Goal: Information Seeking & Learning: Learn about a topic

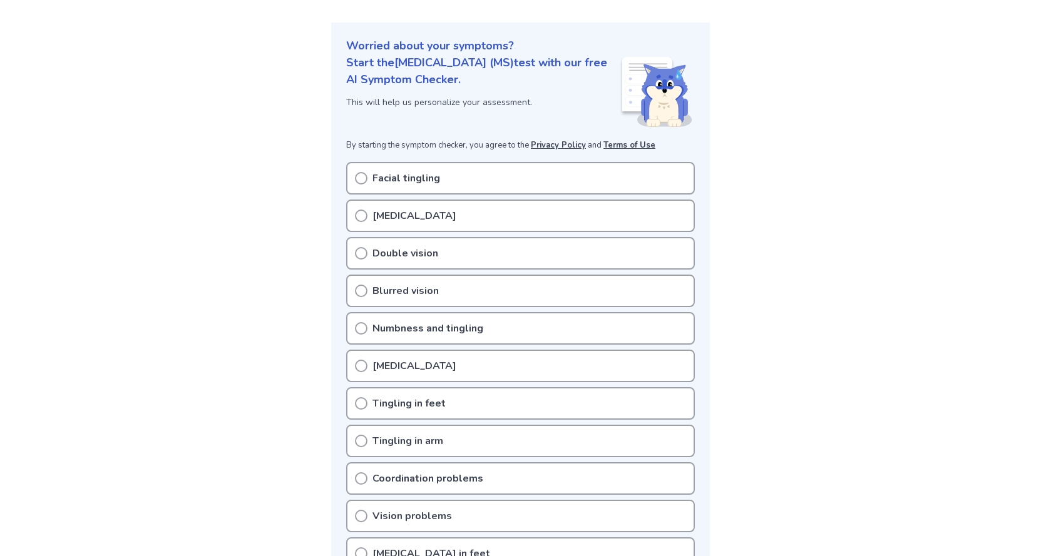
scroll to position [125, 0]
click at [356, 214] on circle at bounding box center [361, 214] width 11 height 11
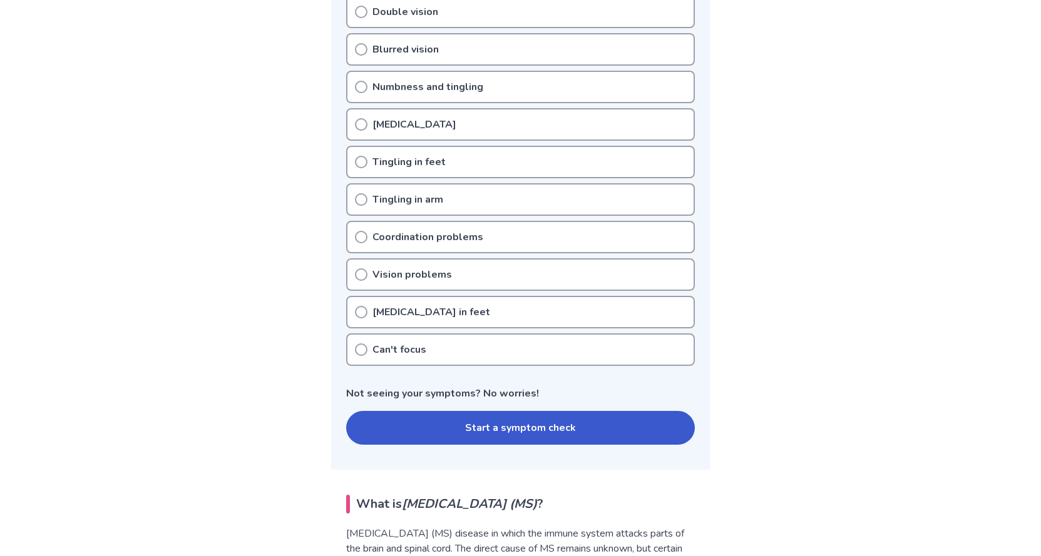
scroll to position [376, 0]
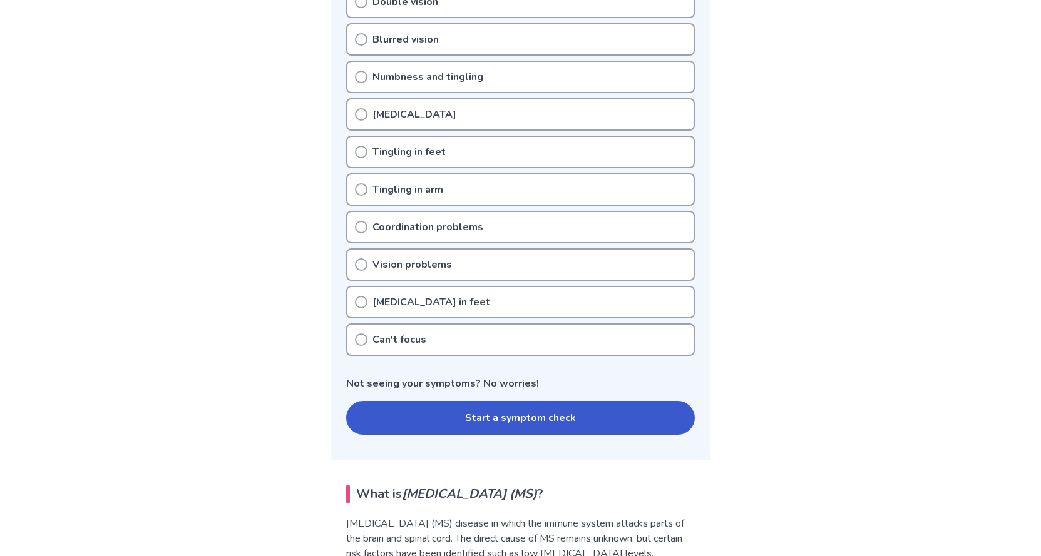
click at [361, 183] on icon at bounding box center [361, 189] width 13 height 13
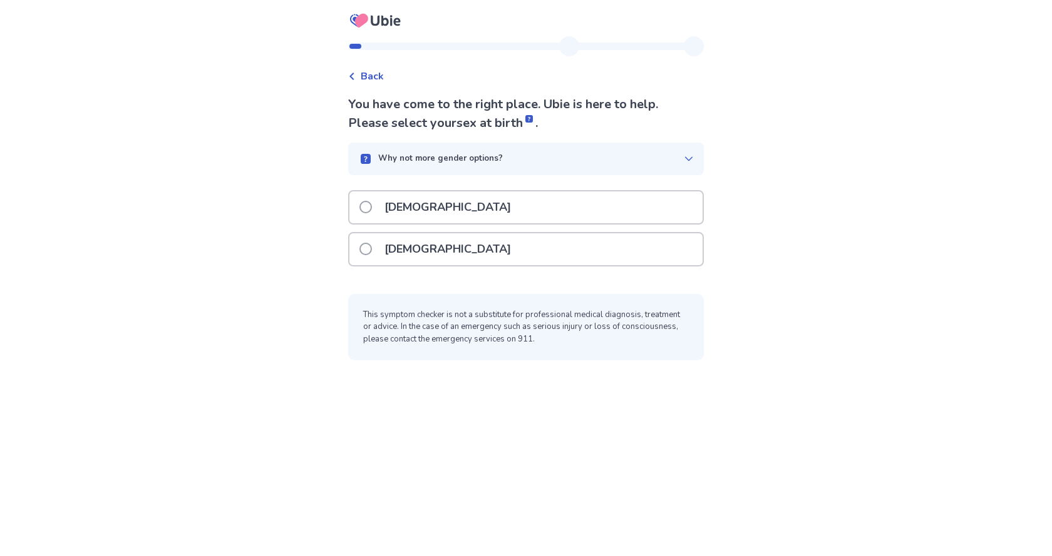
click at [390, 247] on p "[DEMOGRAPHIC_DATA]" at bounding box center [447, 249] width 141 height 32
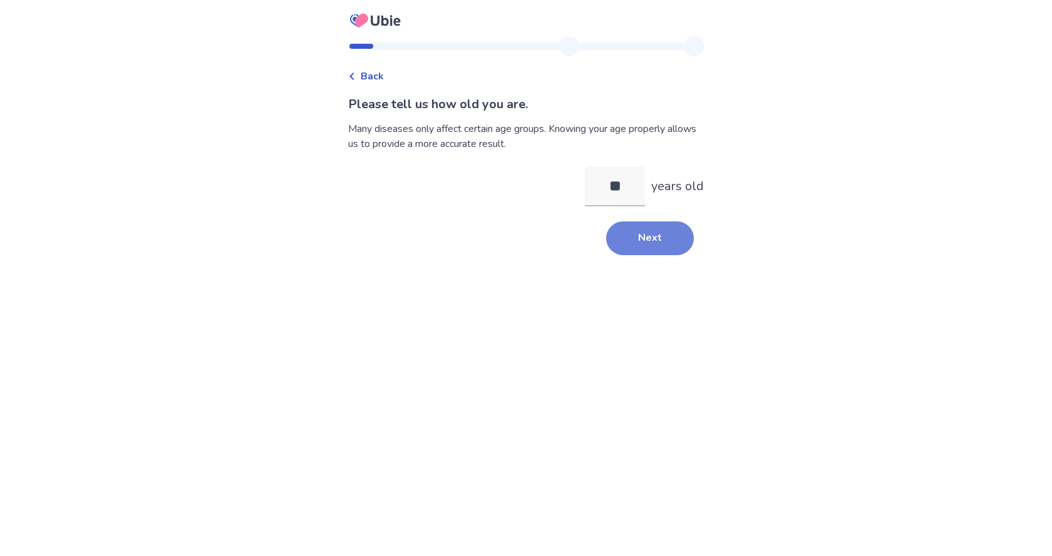
type input "**"
click at [630, 227] on button "Next" at bounding box center [650, 239] width 88 height 34
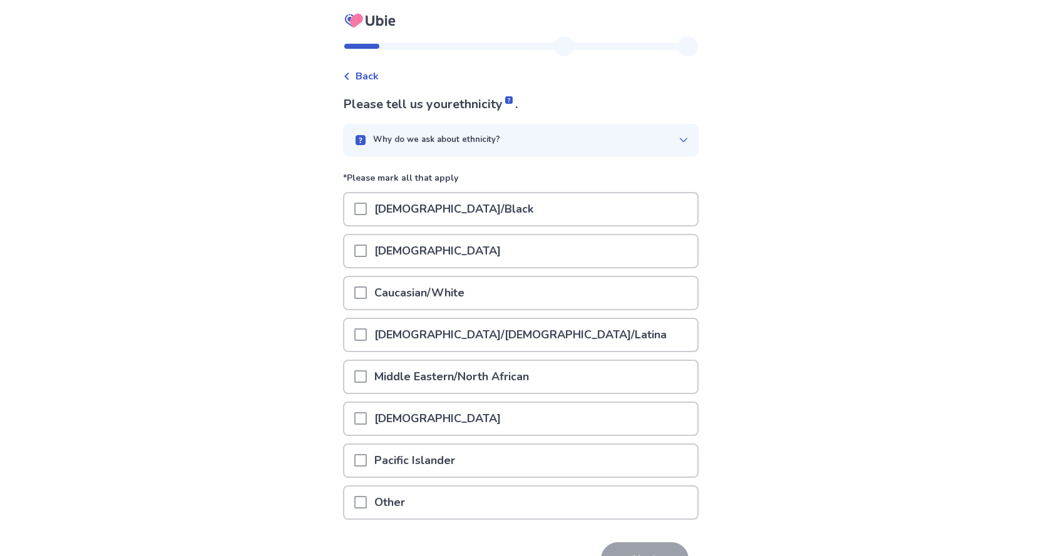
click at [384, 293] on p "Caucasian/White" at bounding box center [419, 293] width 105 height 32
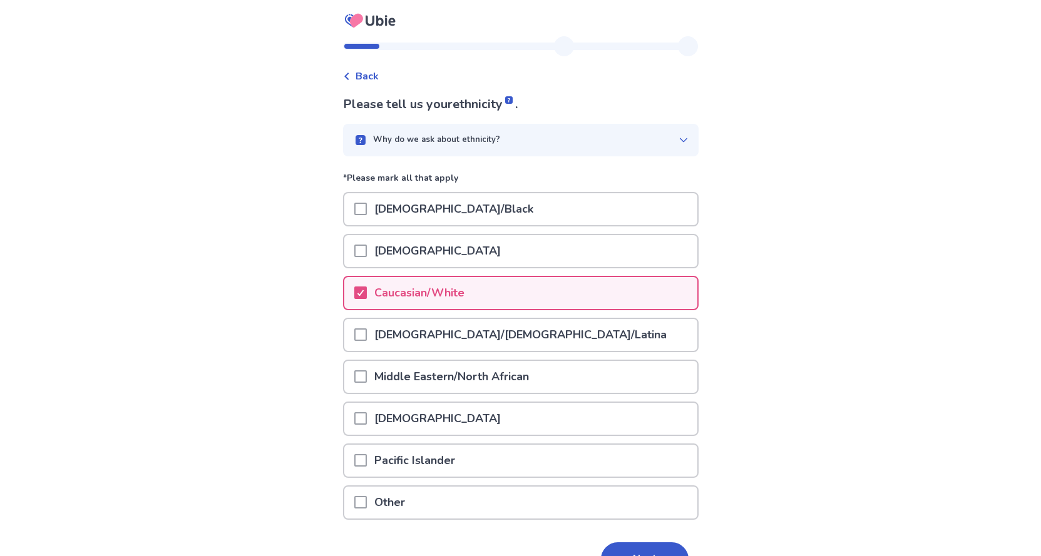
scroll to position [75, 0]
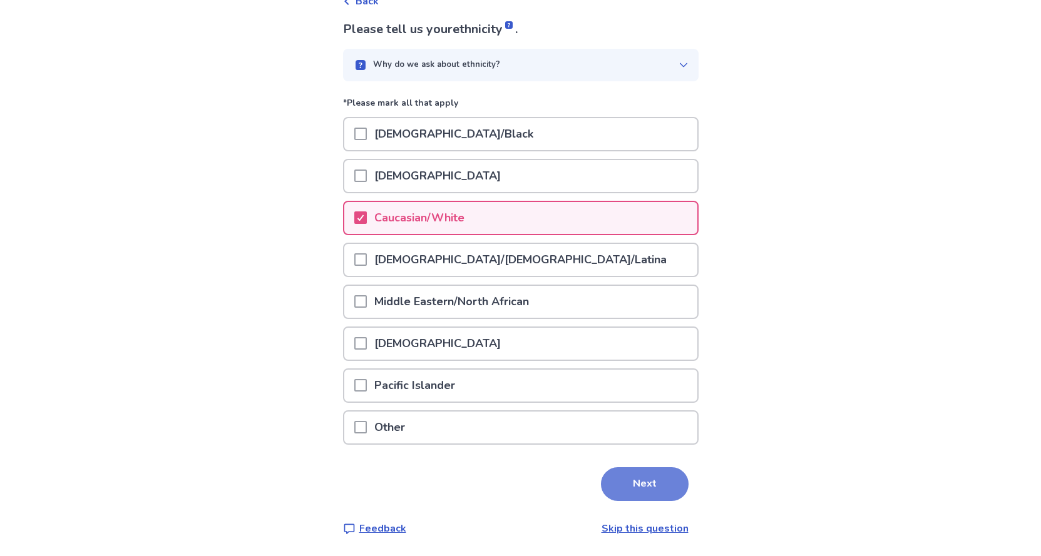
click at [636, 484] on button "Next" at bounding box center [645, 485] width 88 height 34
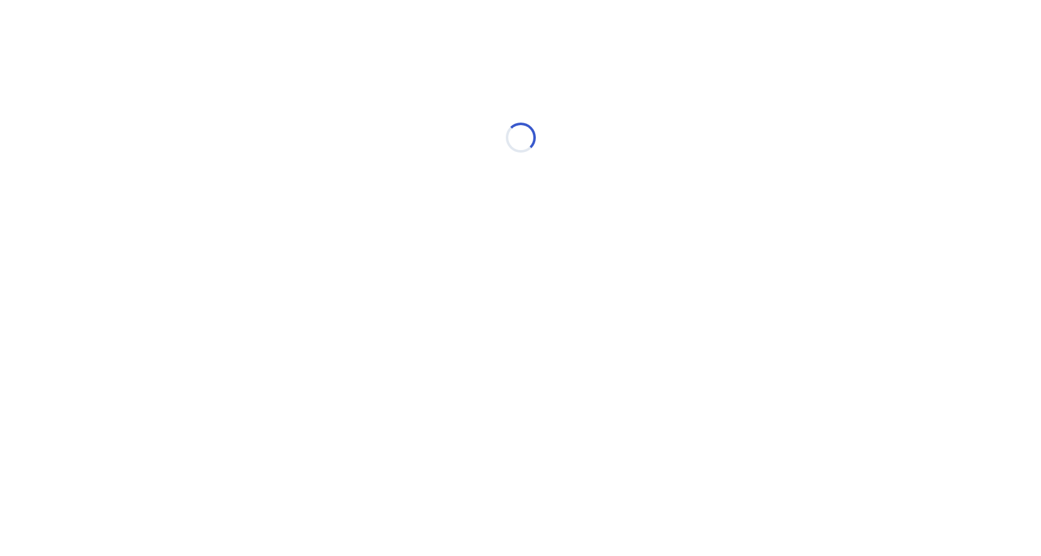
scroll to position [0, 0]
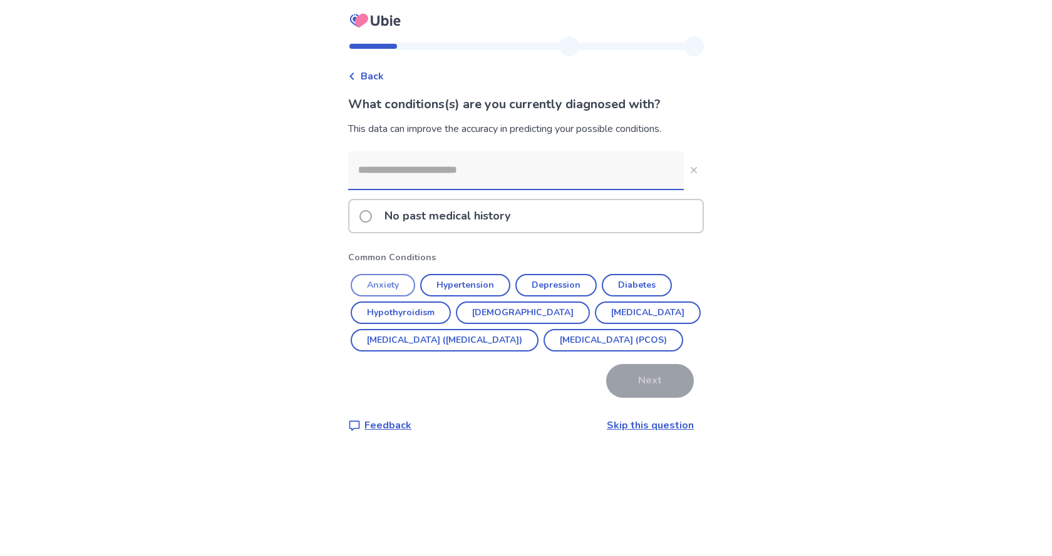
click at [392, 280] on button "Anxiety" at bounding box center [383, 285] width 64 height 23
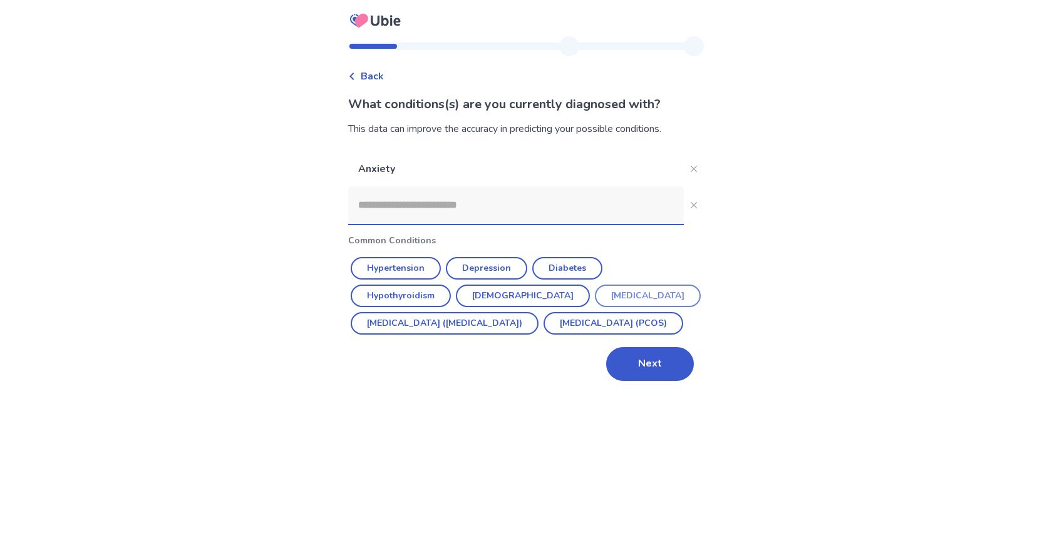
click at [595, 294] on button "Endometriosis" at bounding box center [648, 296] width 106 height 23
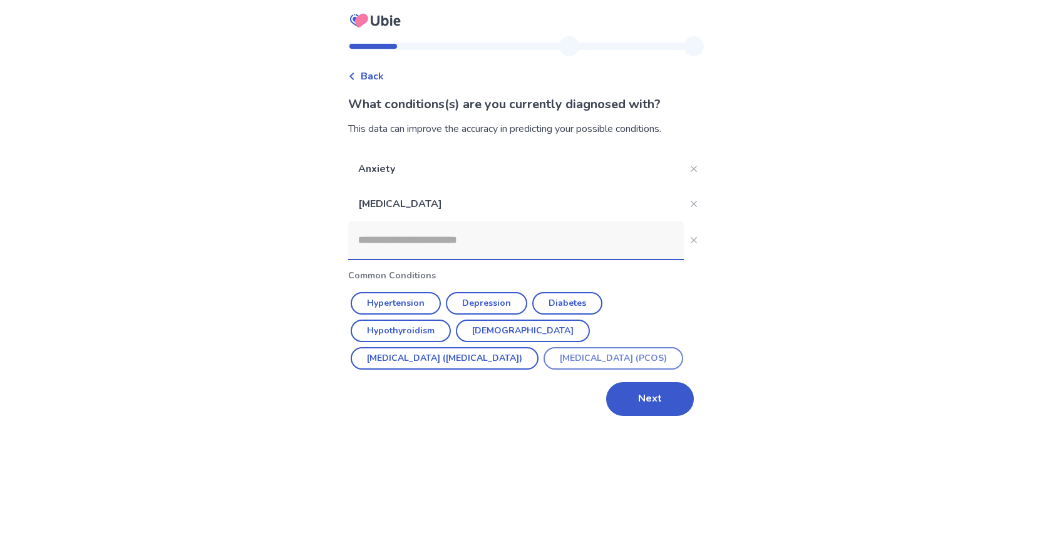
click at [543, 360] on button "Polycystic ovarian syndrome (PCOS)" at bounding box center [613, 358] width 140 height 23
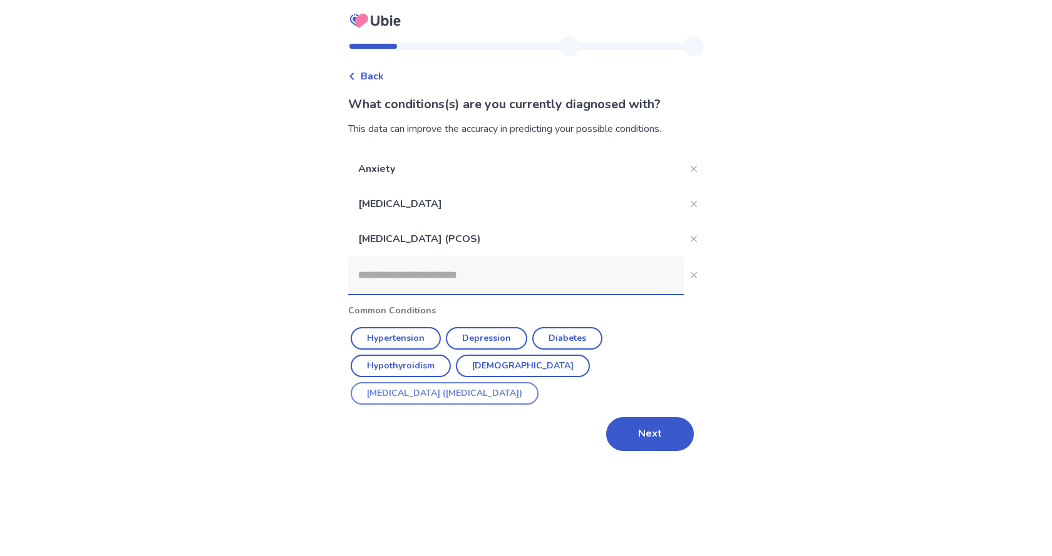
click at [538, 382] on button "Irritable Bowel Syndrome (IBS)" at bounding box center [445, 393] width 188 height 23
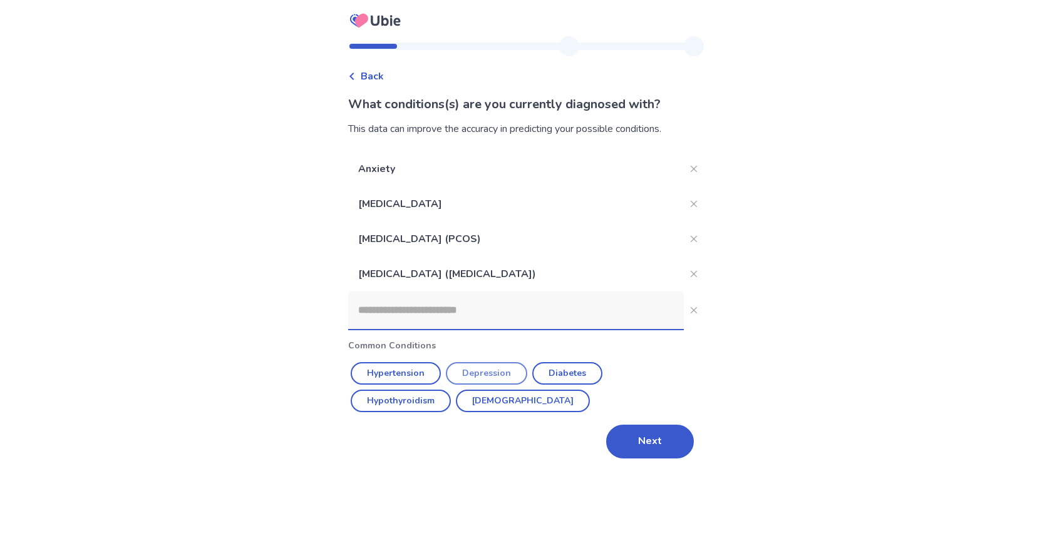
click at [495, 371] on button "Depression" at bounding box center [486, 373] width 81 height 23
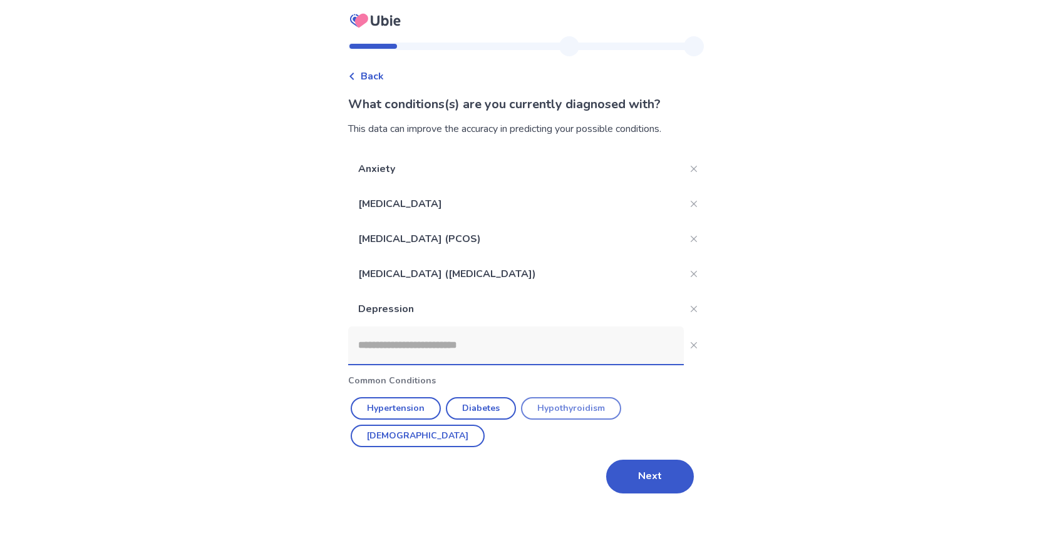
drag, startPoint x: 553, startPoint y: 407, endPoint x: 585, endPoint y: 408, distance: 31.3
click at [555, 406] on button "Hypothyroidism" at bounding box center [571, 408] width 100 height 23
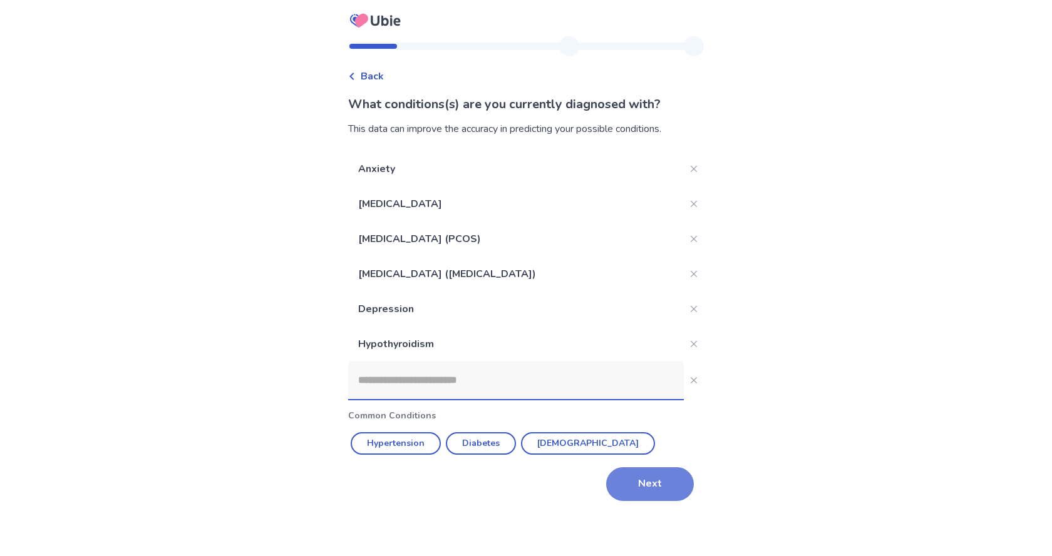
click at [648, 478] on button "Next" at bounding box center [650, 485] width 88 height 34
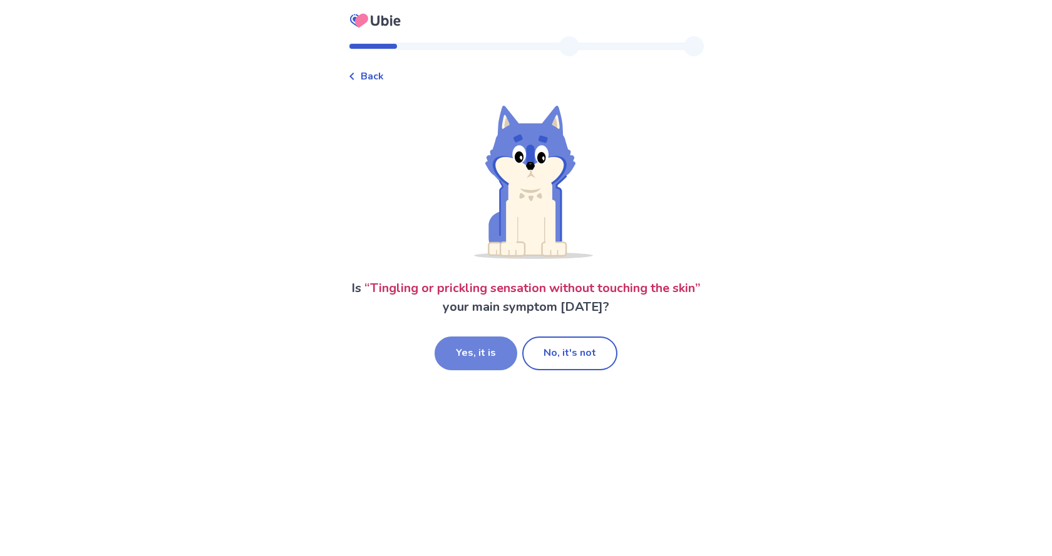
click at [483, 351] on button "Yes, it is" at bounding box center [475, 354] width 83 height 34
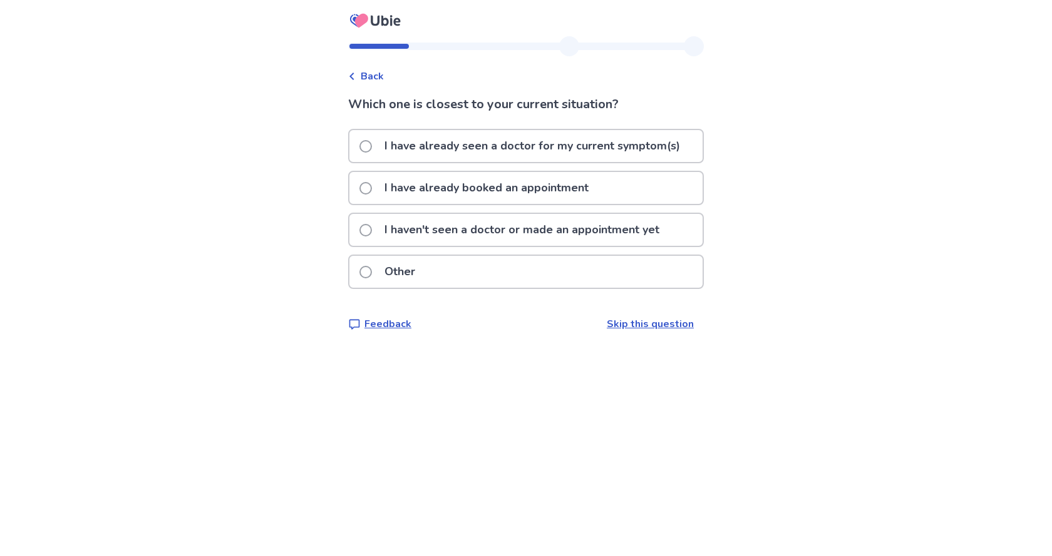
click at [372, 143] on span at bounding box center [365, 146] width 13 height 13
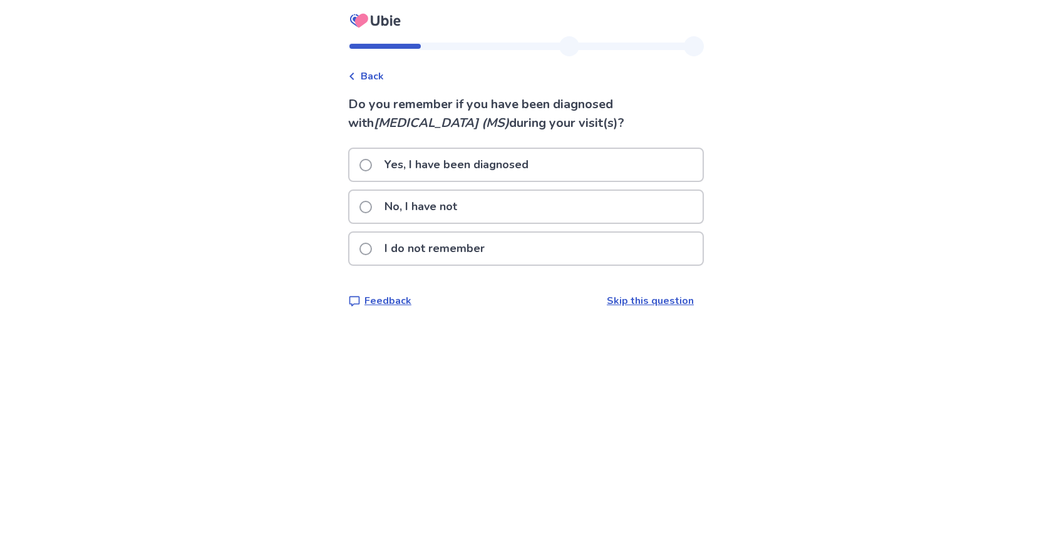
click at [372, 212] on span at bounding box center [365, 207] width 13 height 13
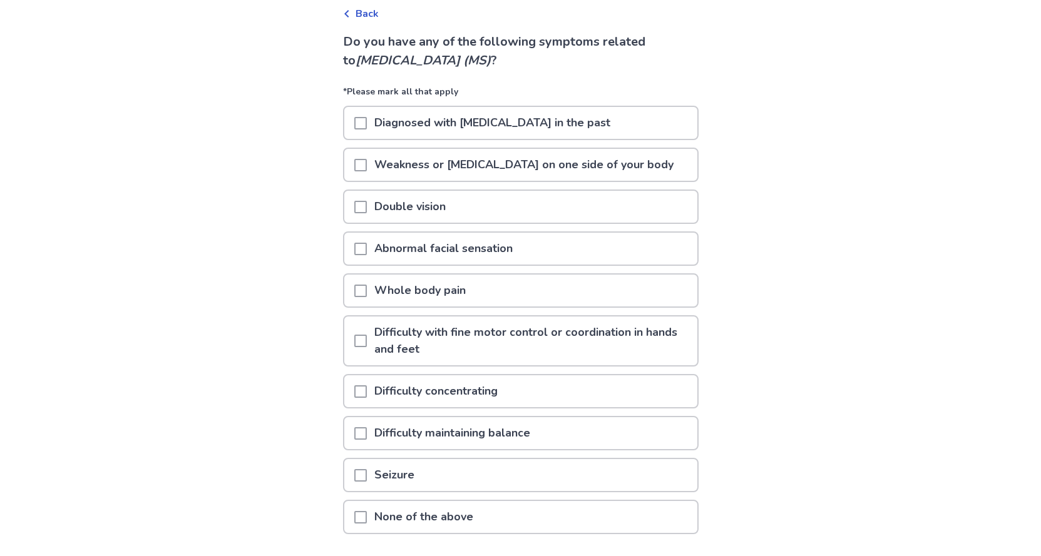
scroll to position [125, 0]
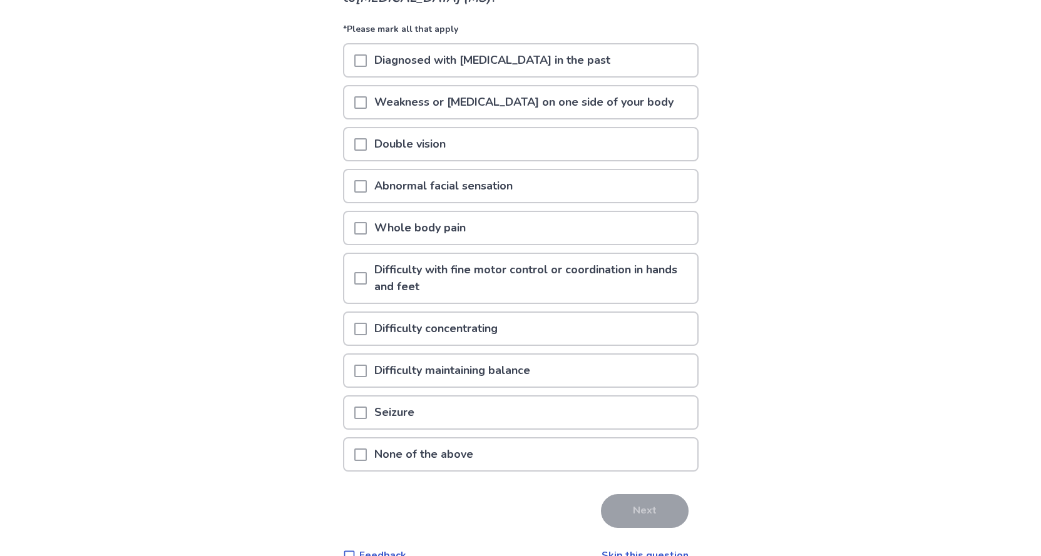
click at [438, 461] on p "None of the above" at bounding box center [424, 455] width 114 height 32
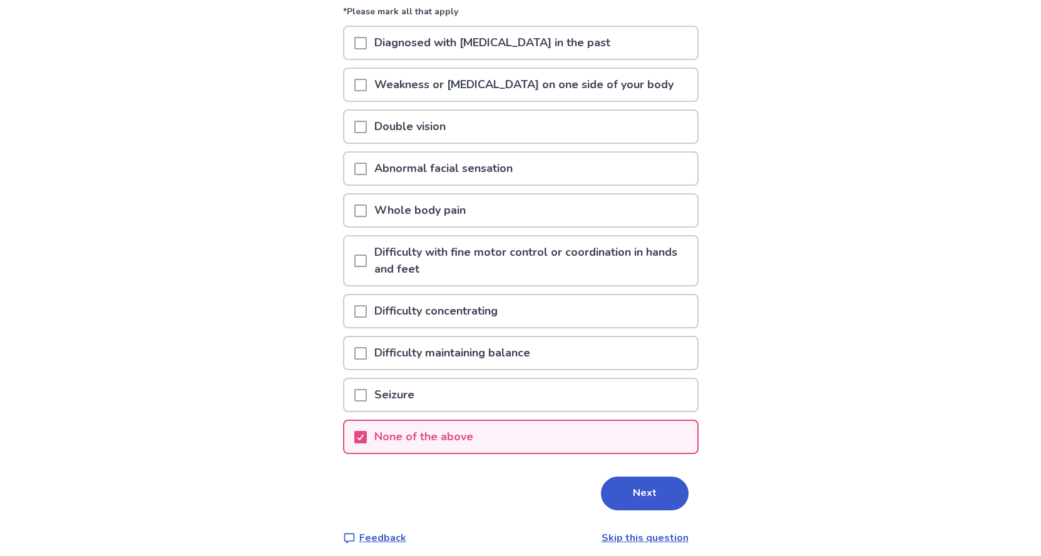
scroll to position [152, 0]
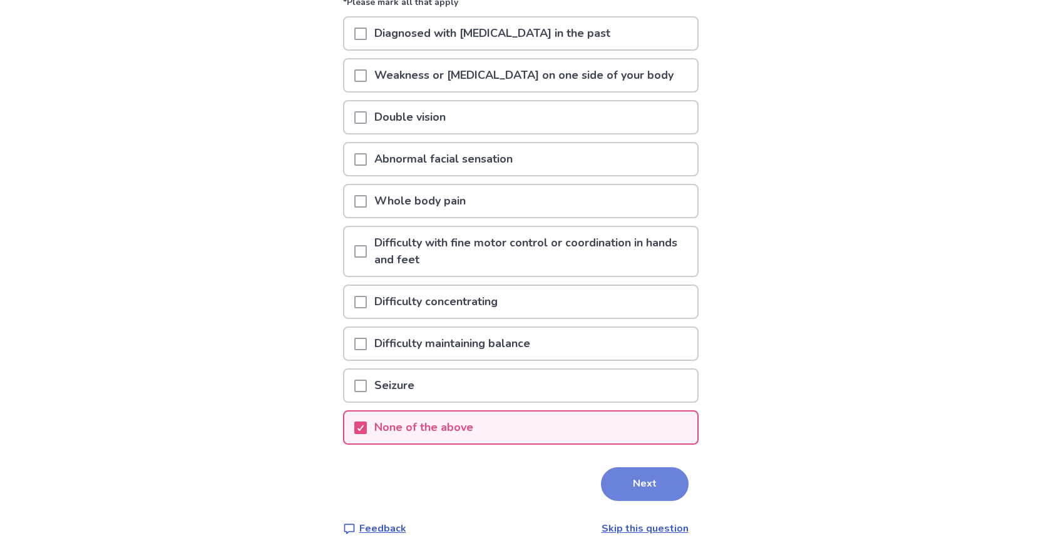
click at [619, 491] on button "Next" at bounding box center [645, 485] width 88 height 34
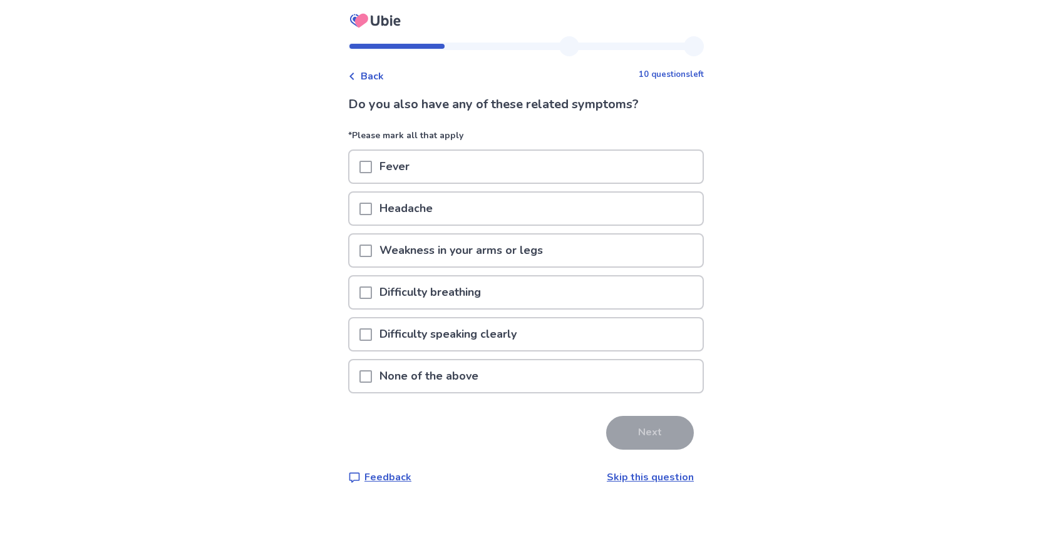
drag, startPoint x: 362, startPoint y: 387, endPoint x: 369, endPoint y: 382, distance: 8.9
click at [366, 387] on div "None of the above" at bounding box center [525, 377] width 353 height 32
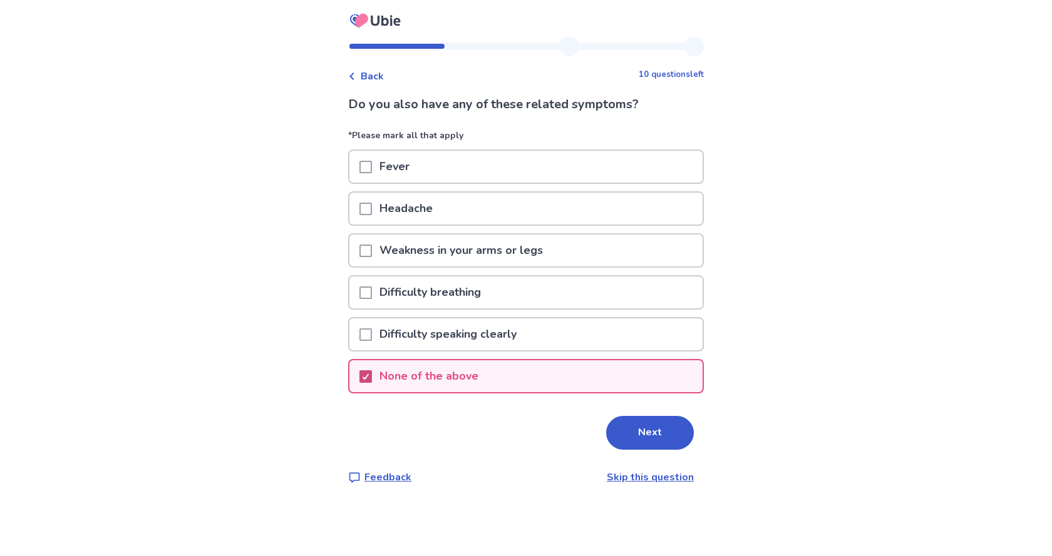
click at [369, 381] on div at bounding box center [366, 377] width 8 height 10
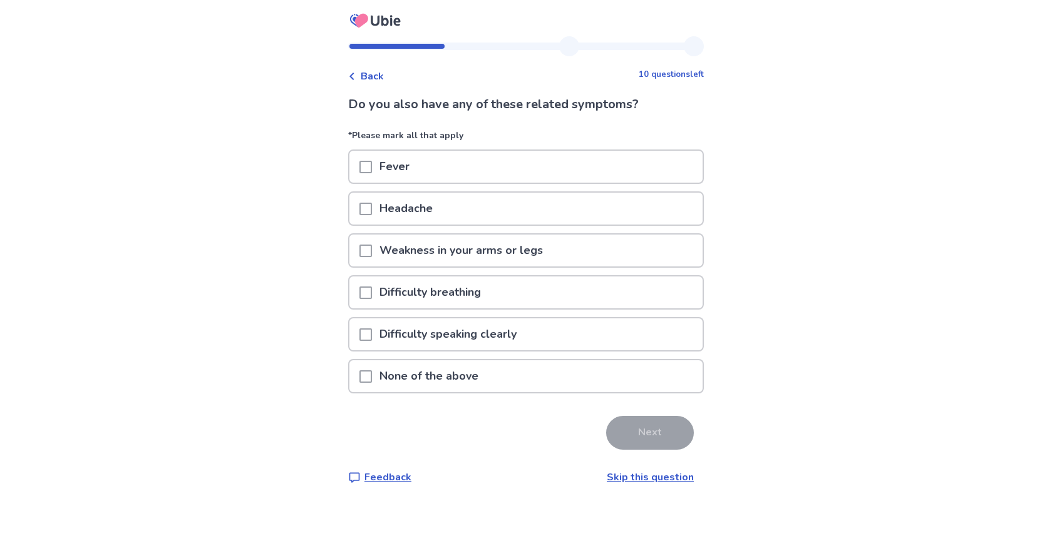
click at [379, 379] on div "None of the above" at bounding box center [525, 377] width 353 height 32
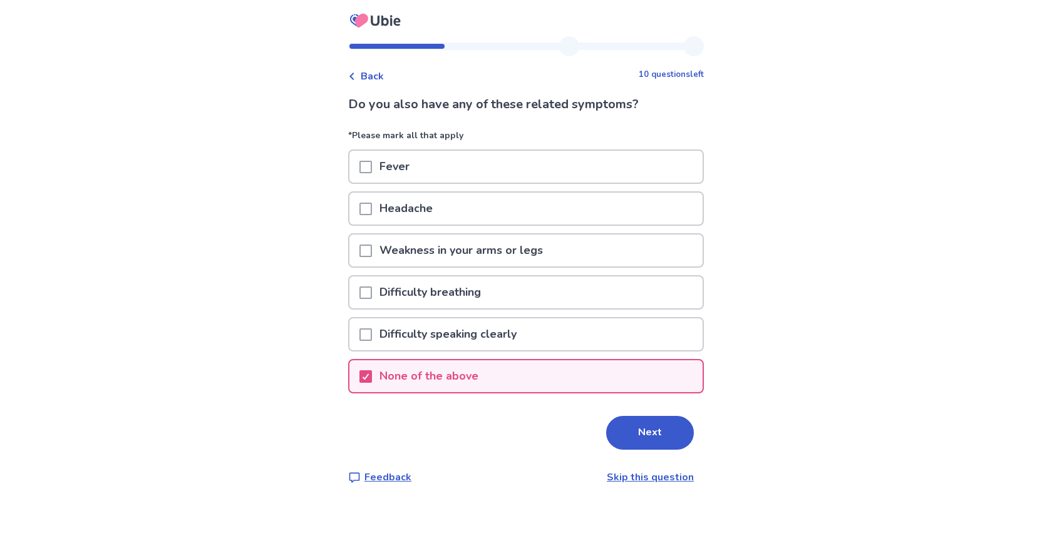
click at [627, 440] on button "Next" at bounding box center [650, 433] width 88 height 34
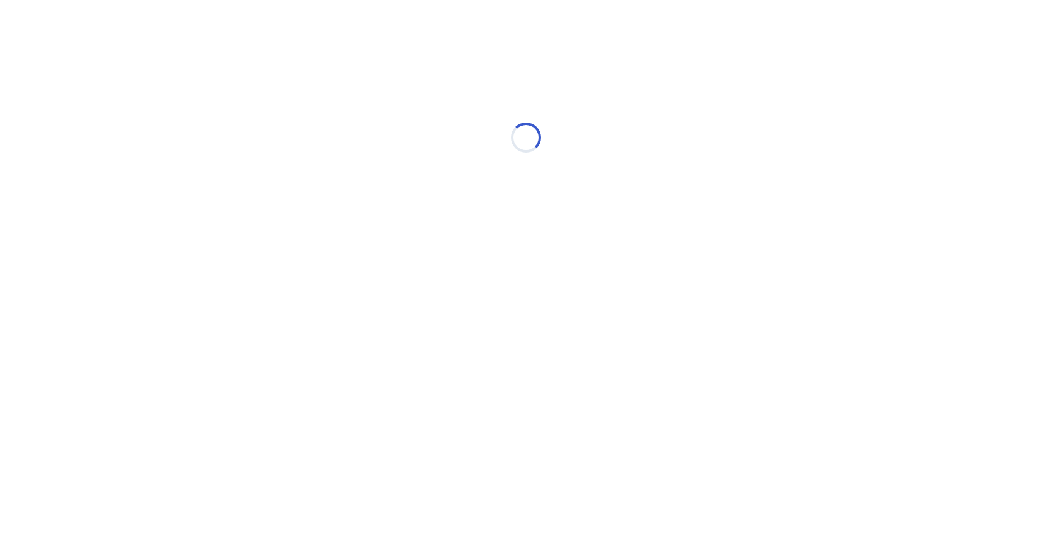
select select "*"
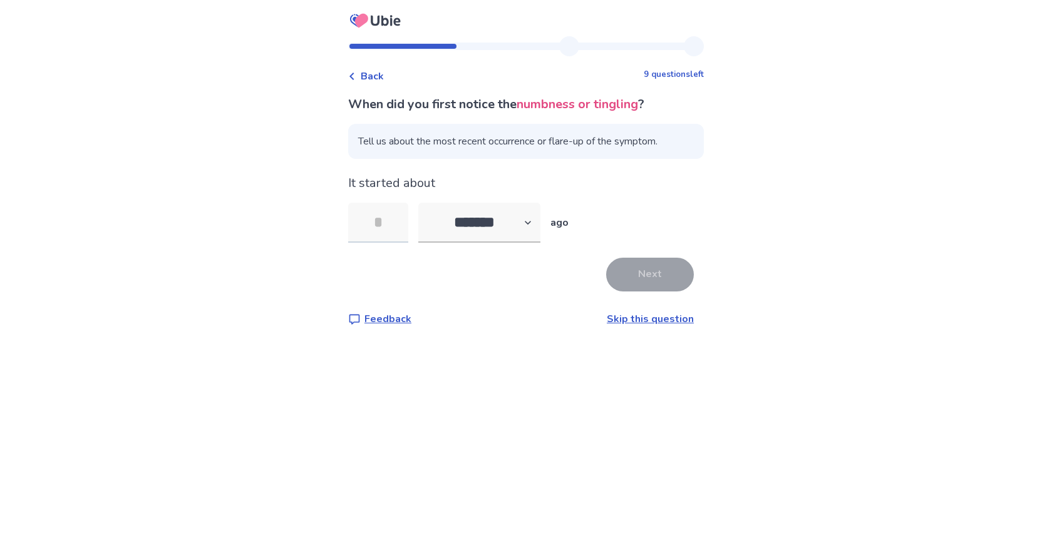
click at [407, 223] on input "tel" at bounding box center [378, 223] width 60 height 40
type input "**"
click at [645, 277] on button "Next" at bounding box center [650, 275] width 88 height 34
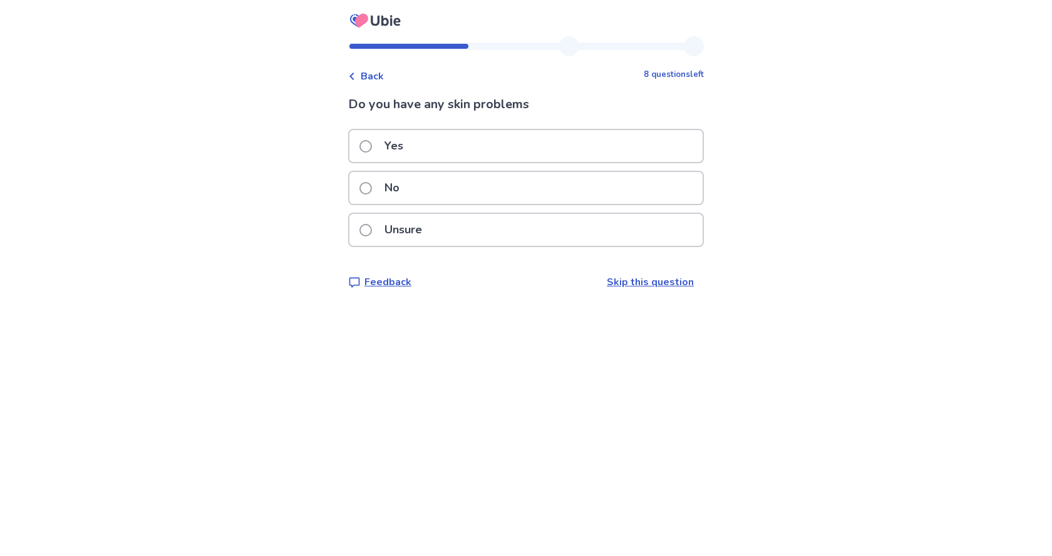
click at [372, 146] on span at bounding box center [365, 146] width 13 height 13
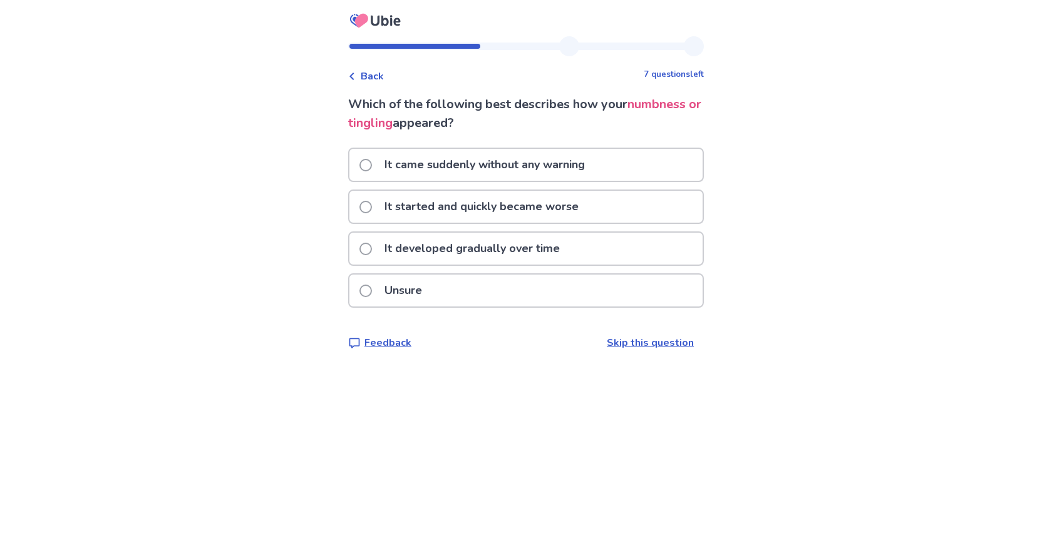
click at [368, 205] on span at bounding box center [365, 207] width 13 height 13
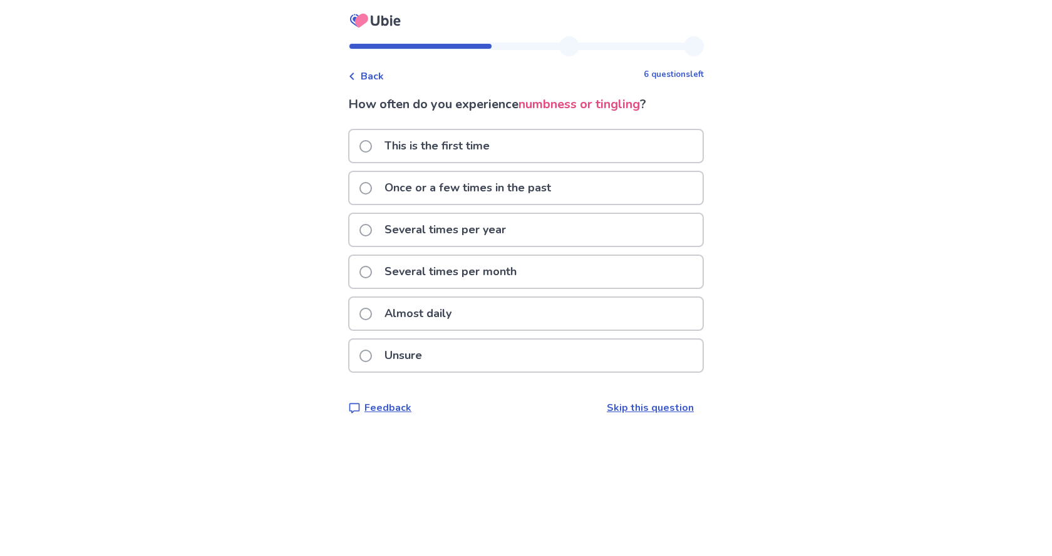
click at [370, 187] on span at bounding box center [365, 188] width 13 height 13
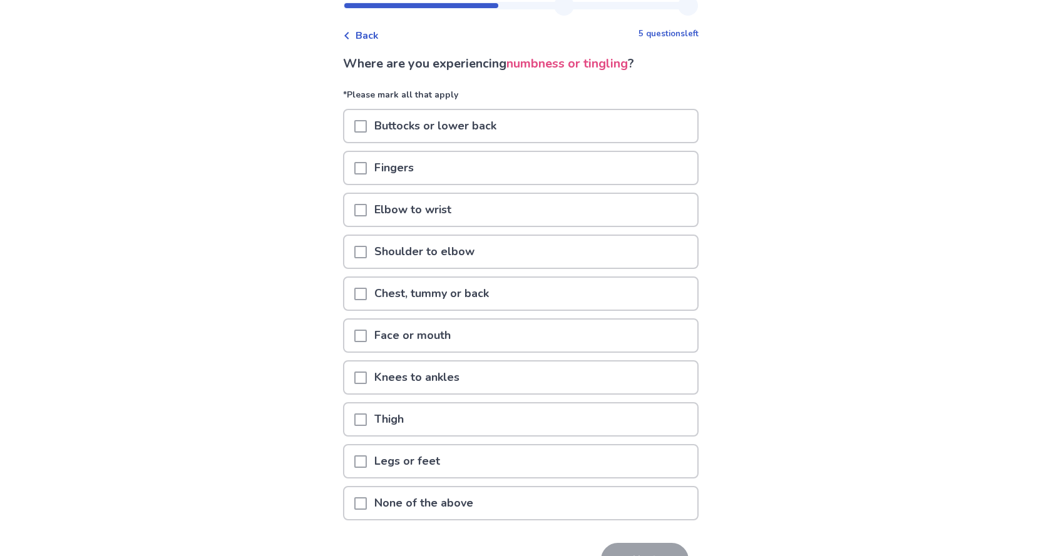
scroll to position [63, 0]
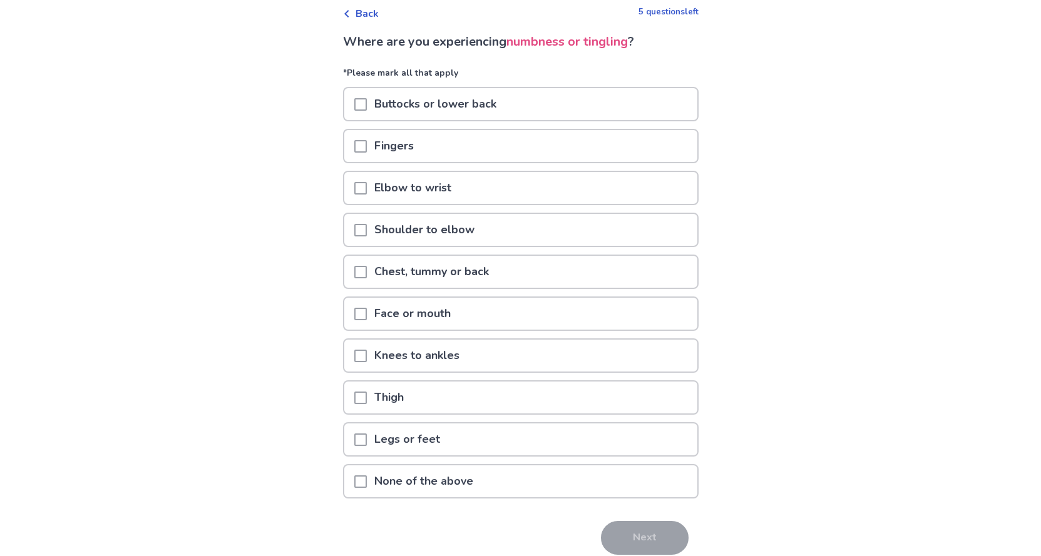
click at [367, 401] on span at bounding box center [360, 398] width 13 height 13
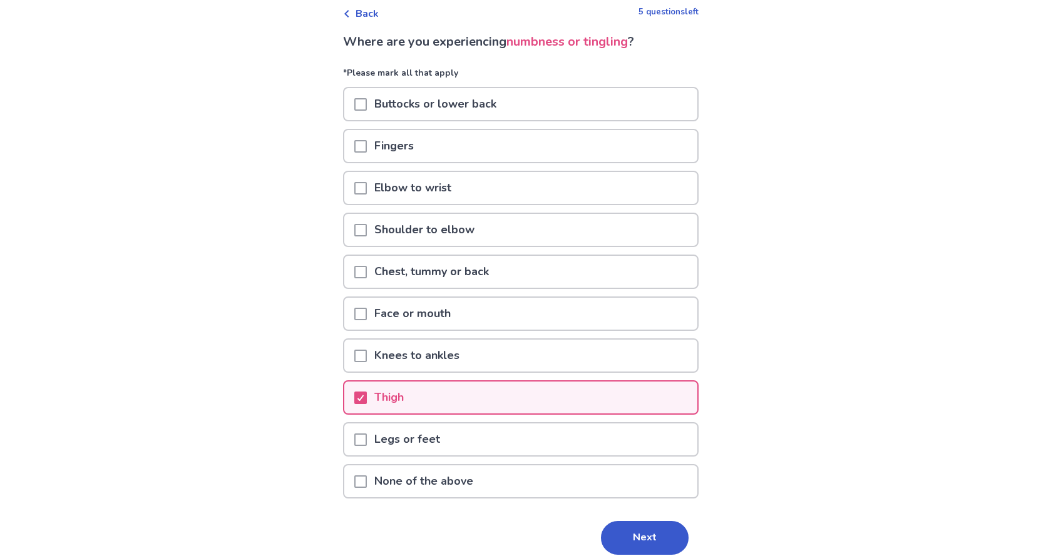
click at [367, 438] on span at bounding box center [360, 440] width 13 height 13
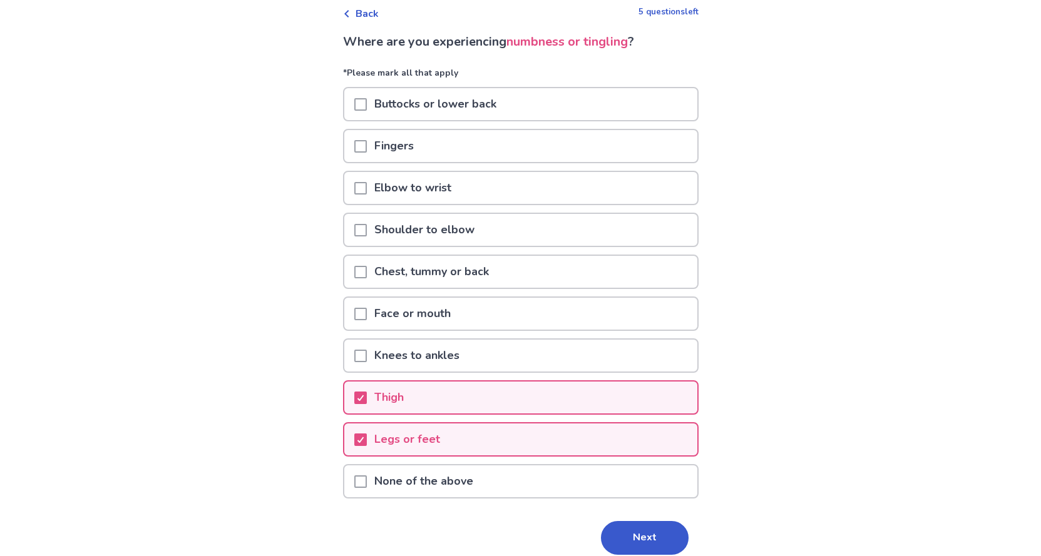
click at [361, 188] on div "Elbow to wrist" at bounding box center [520, 188] width 353 height 32
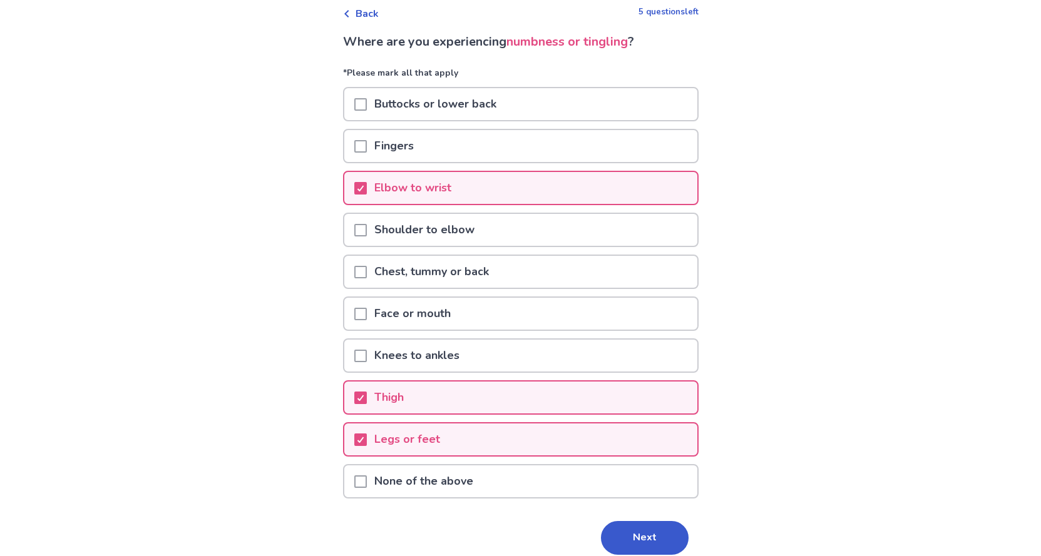
click at [367, 148] on span at bounding box center [360, 146] width 13 height 13
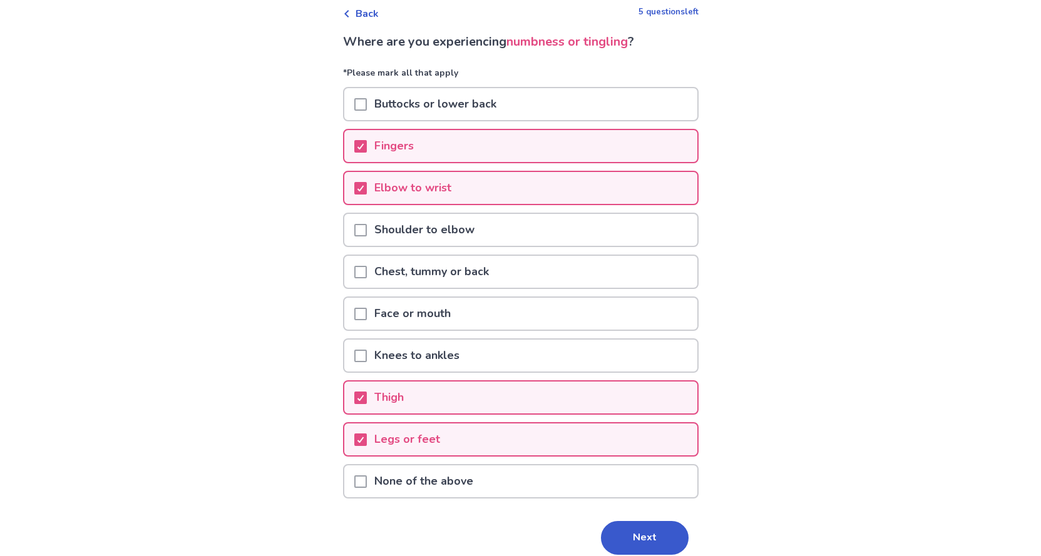
click at [365, 234] on span at bounding box center [360, 230] width 13 height 13
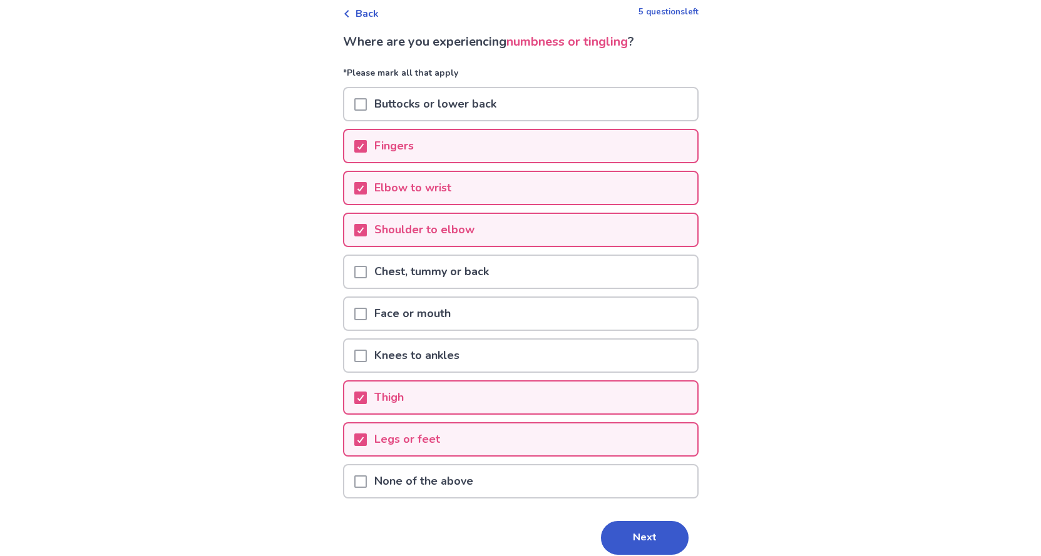
click at [359, 274] on div "Chest, tummy or back" at bounding box center [520, 272] width 353 height 32
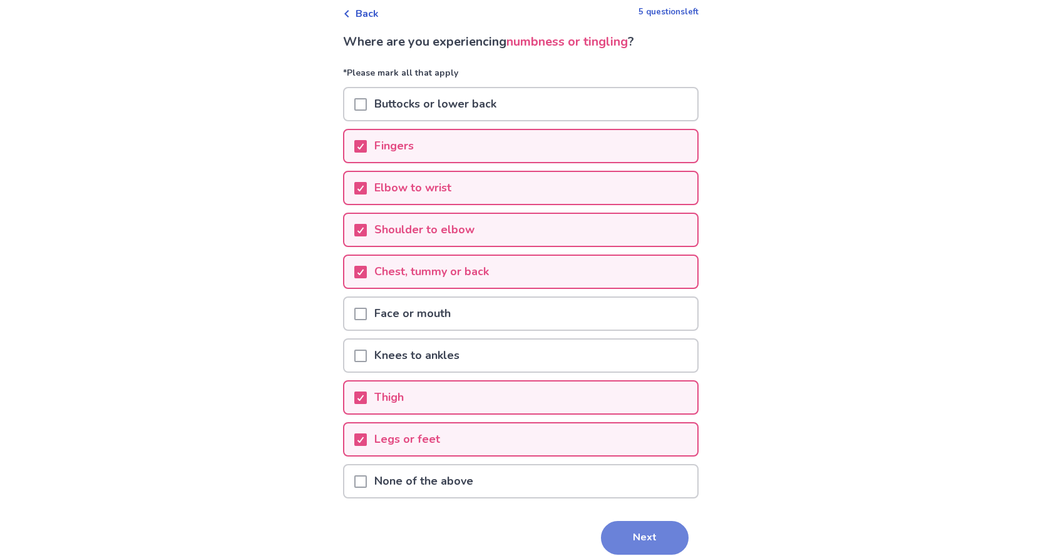
click at [637, 540] on button "Next" at bounding box center [645, 538] width 88 height 34
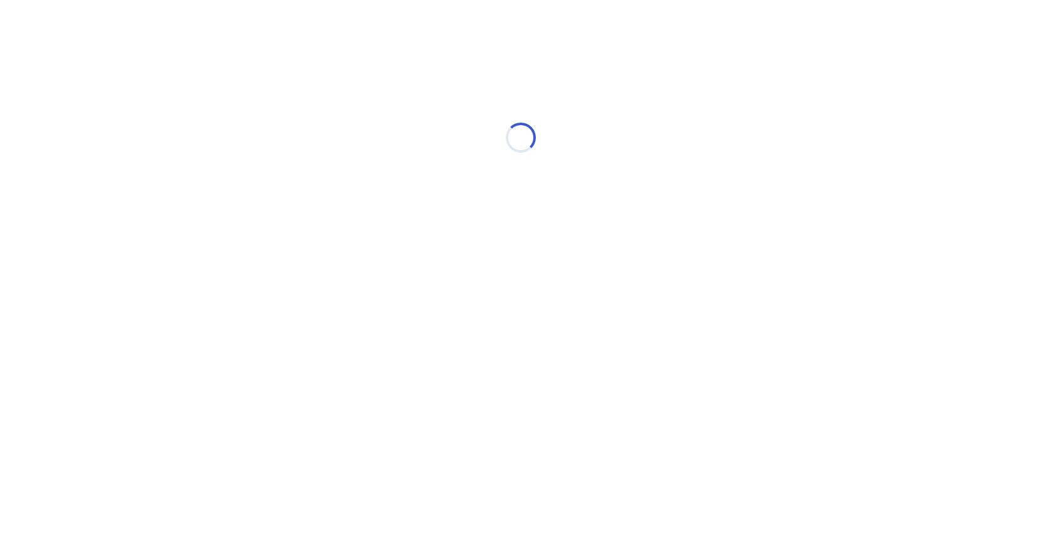
scroll to position [0, 0]
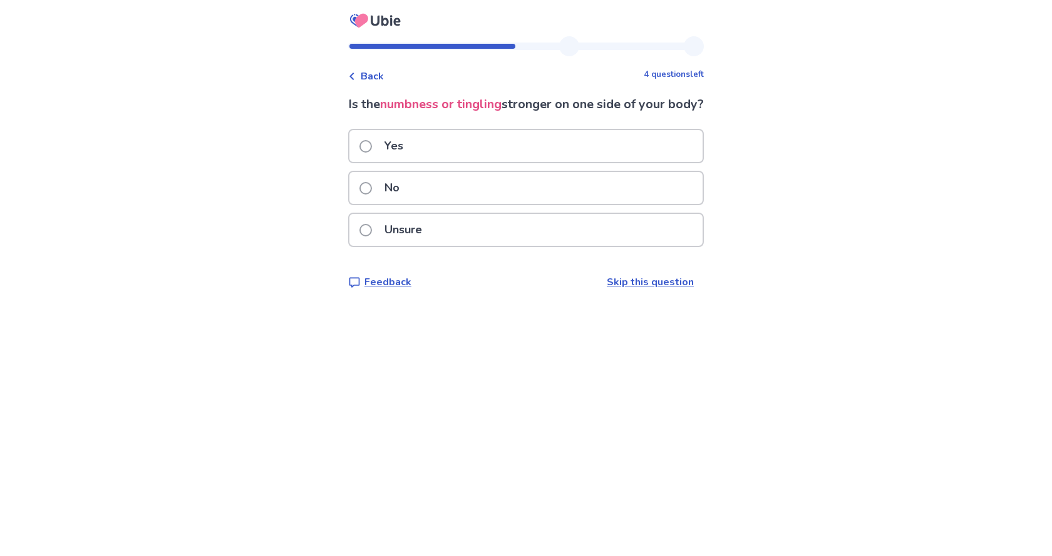
click at [367, 153] on span at bounding box center [365, 146] width 13 height 13
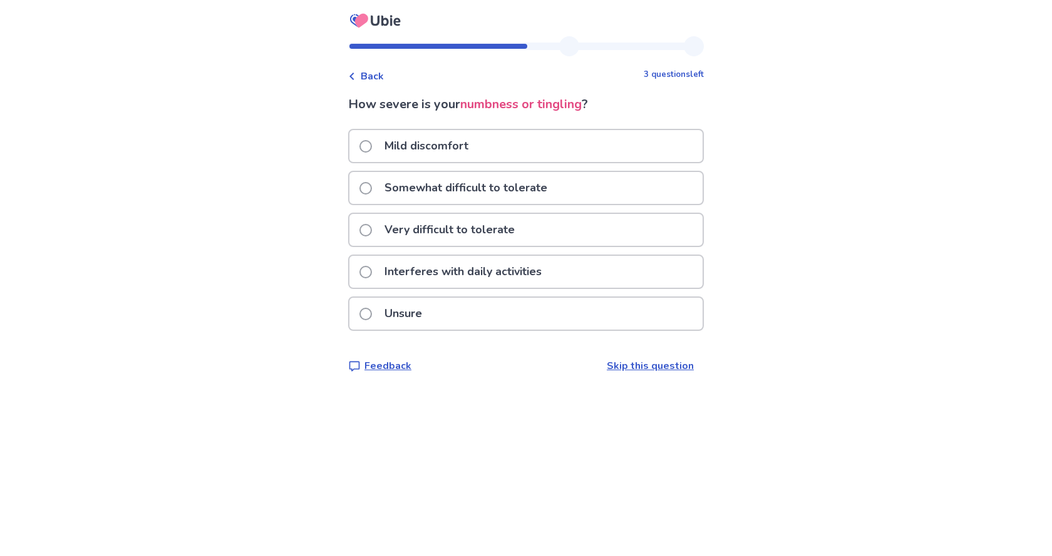
click at [365, 143] on div "Mild discomfort" at bounding box center [525, 146] width 353 height 32
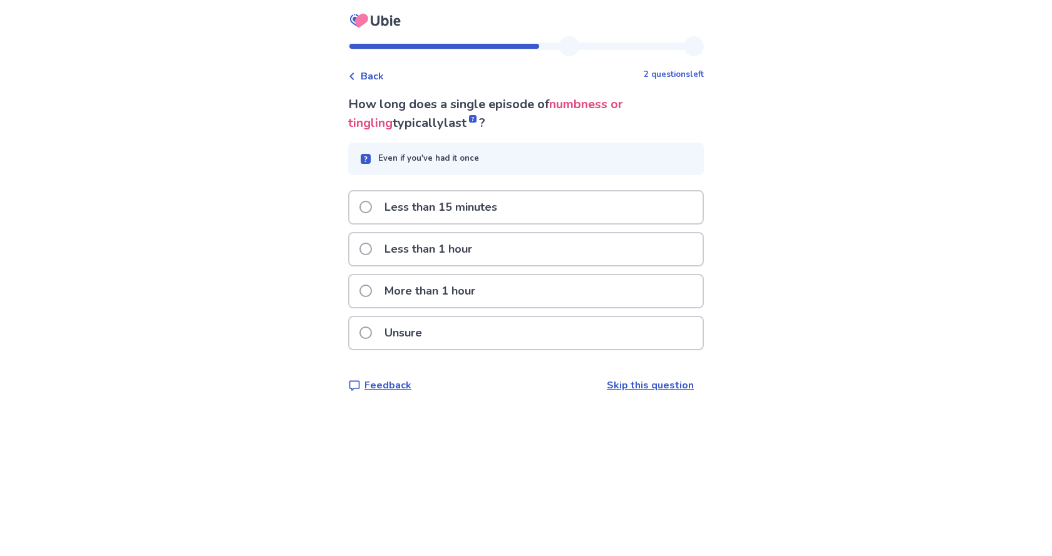
click at [371, 206] on span at bounding box center [365, 207] width 13 height 13
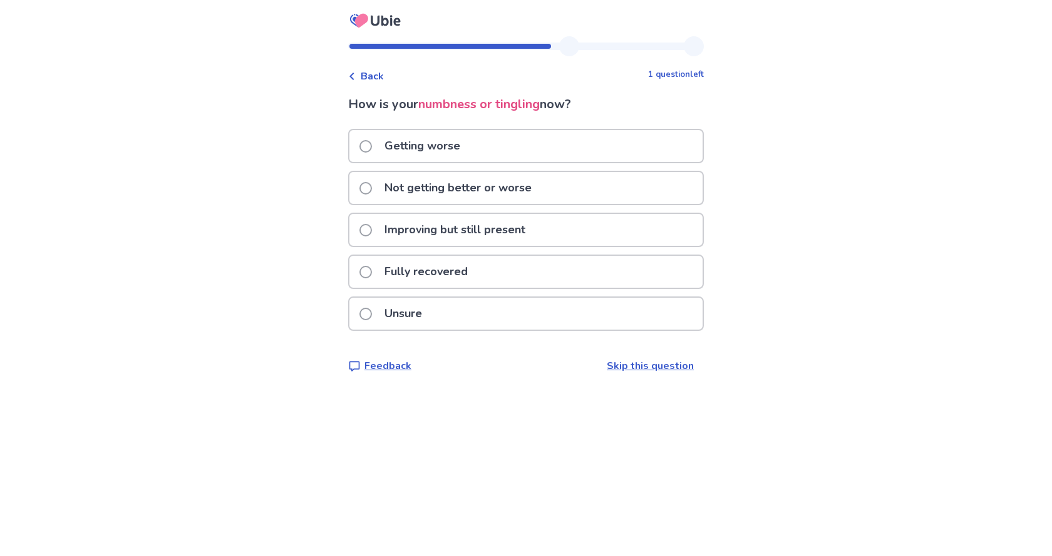
click at [372, 188] on span at bounding box center [365, 188] width 13 height 13
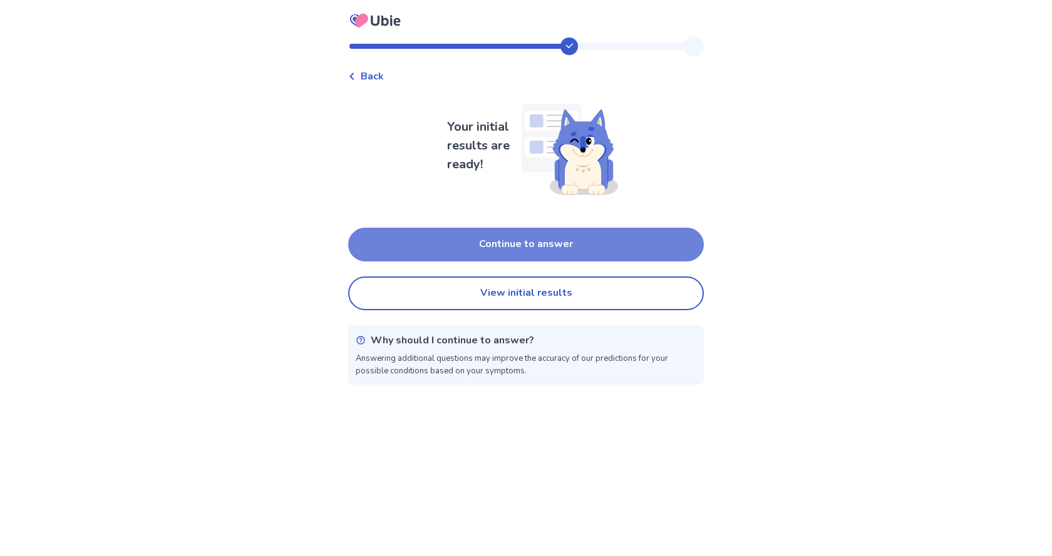
click at [554, 253] on button "Continue to answer" at bounding box center [526, 245] width 356 height 34
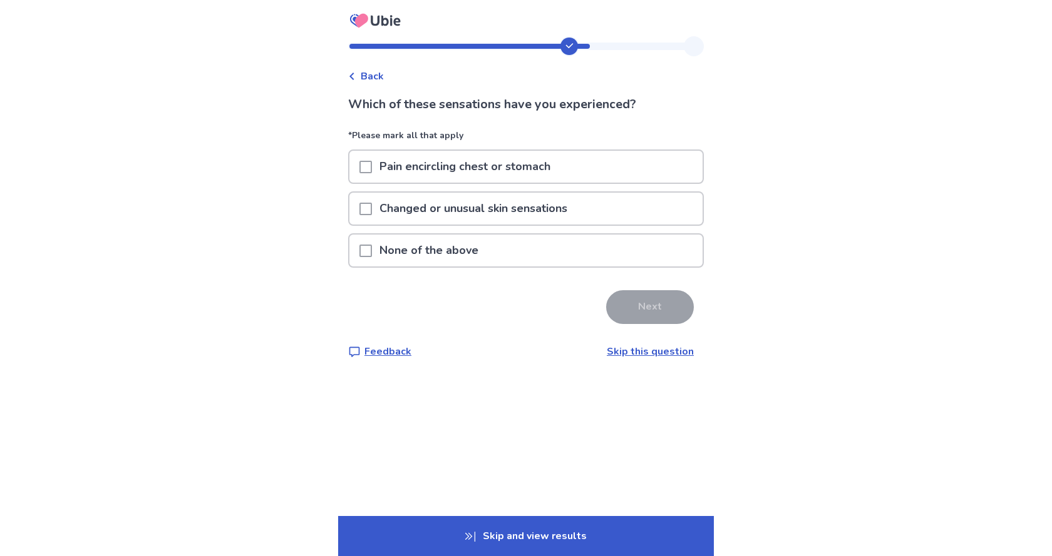
click at [372, 213] on span at bounding box center [365, 209] width 13 height 13
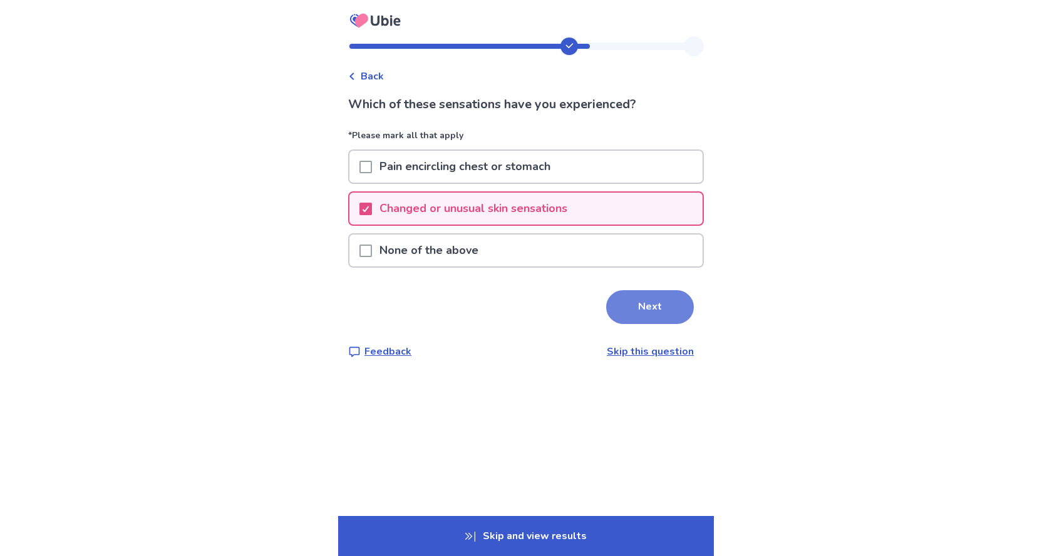
click at [625, 315] on button "Next" at bounding box center [650, 307] width 88 height 34
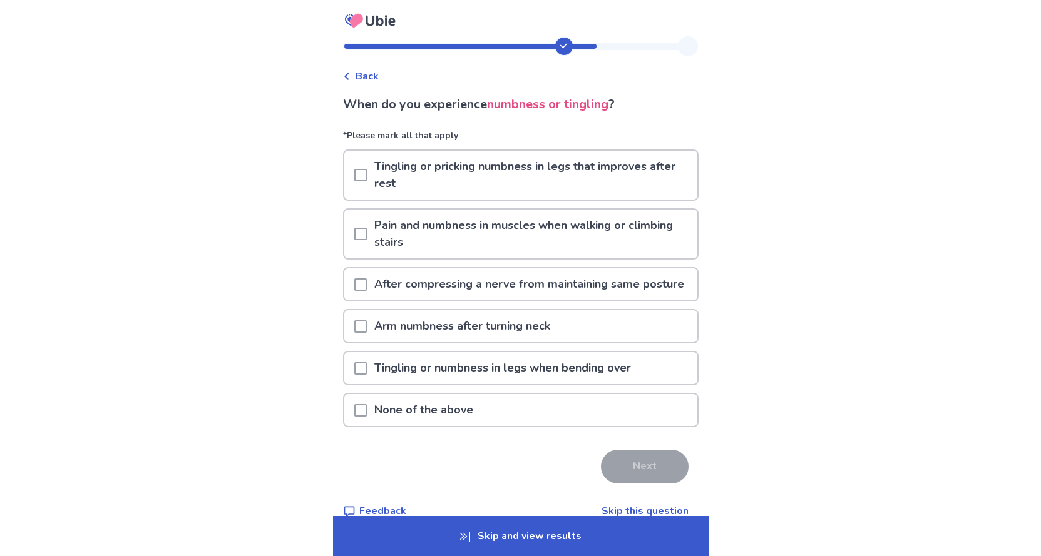
click at [367, 419] on div at bounding box center [360, 410] width 13 height 32
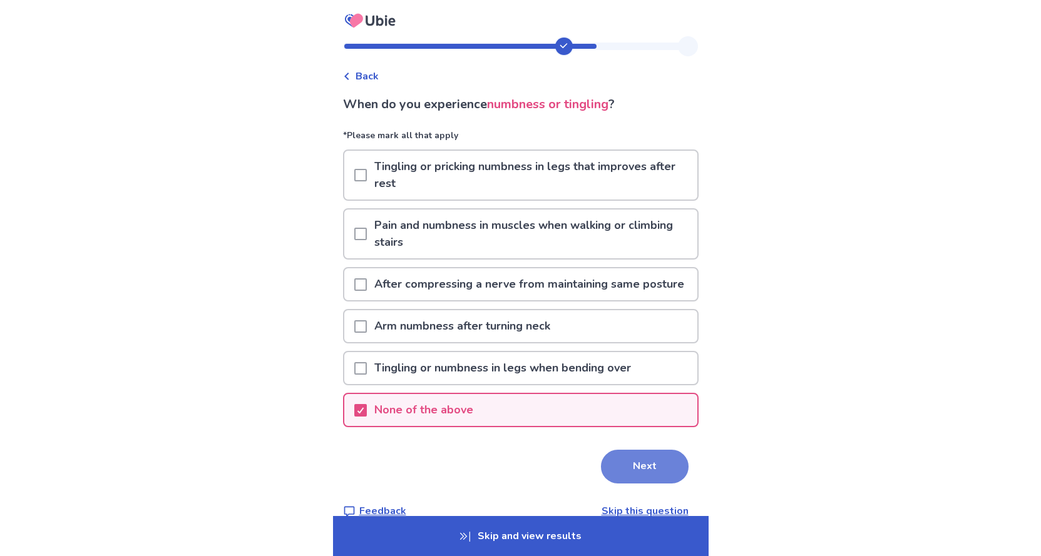
drag, startPoint x: 623, startPoint y: 484, endPoint x: 535, endPoint y: 407, distance: 117.5
click at [624, 484] on button "Next" at bounding box center [645, 467] width 88 height 34
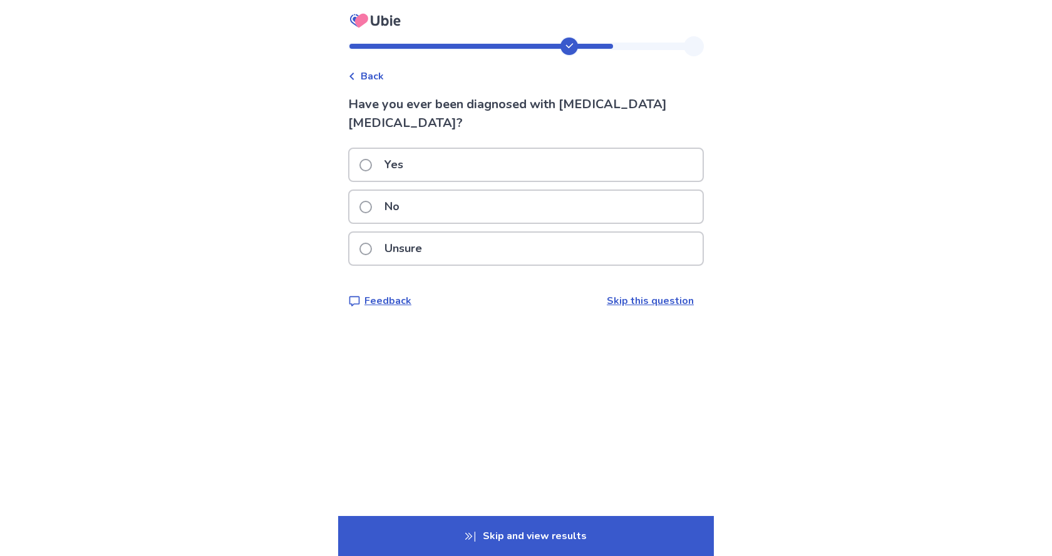
click at [389, 191] on p "No" at bounding box center [392, 207] width 30 height 32
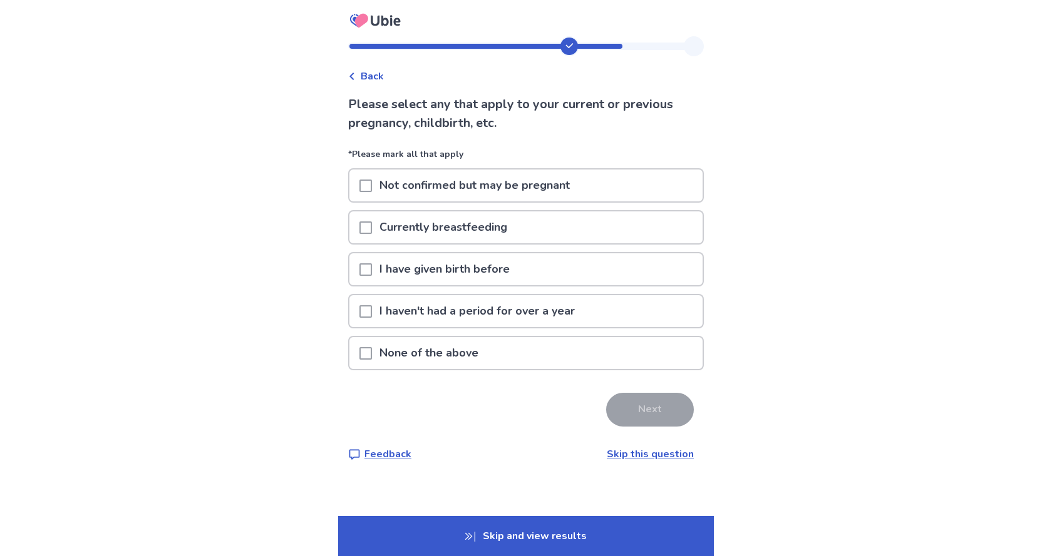
click at [372, 269] on span at bounding box center [365, 270] width 13 height 13
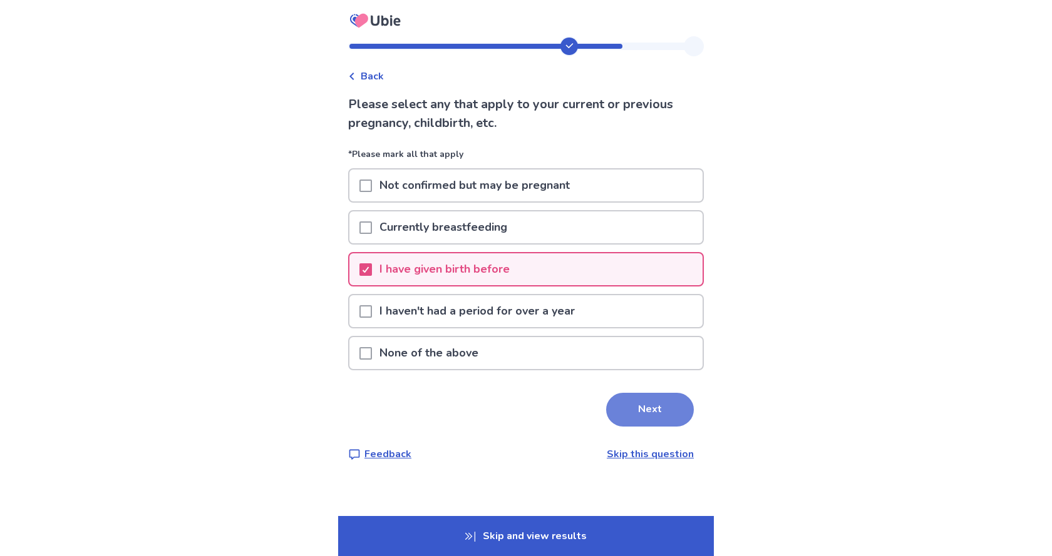
click at [636, 421] on button "Next" at bounding box center [650, 410] width 88 height 34
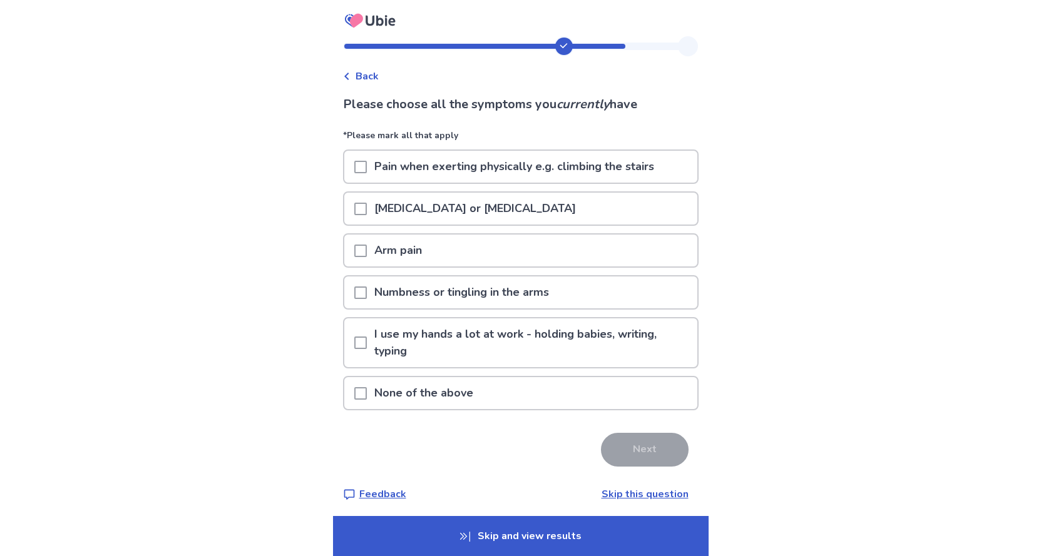
click at [366, 296] on span at bounding box center [360, 293] width 13 height 13
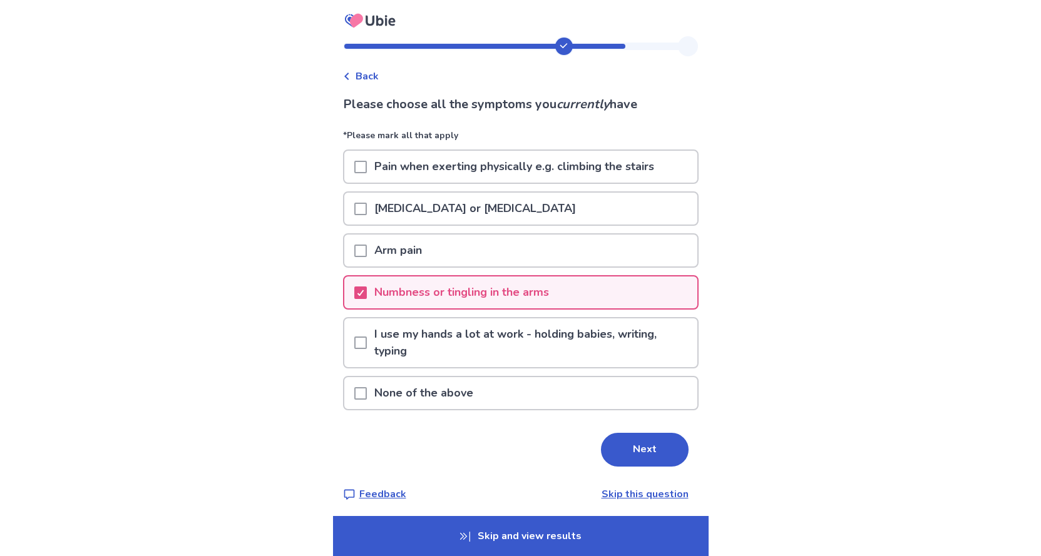
click at [438, 338] on p "I use my hands a lot at work - holding babies, writing, typing" at bounding box center [532, 343] width 330 height 49
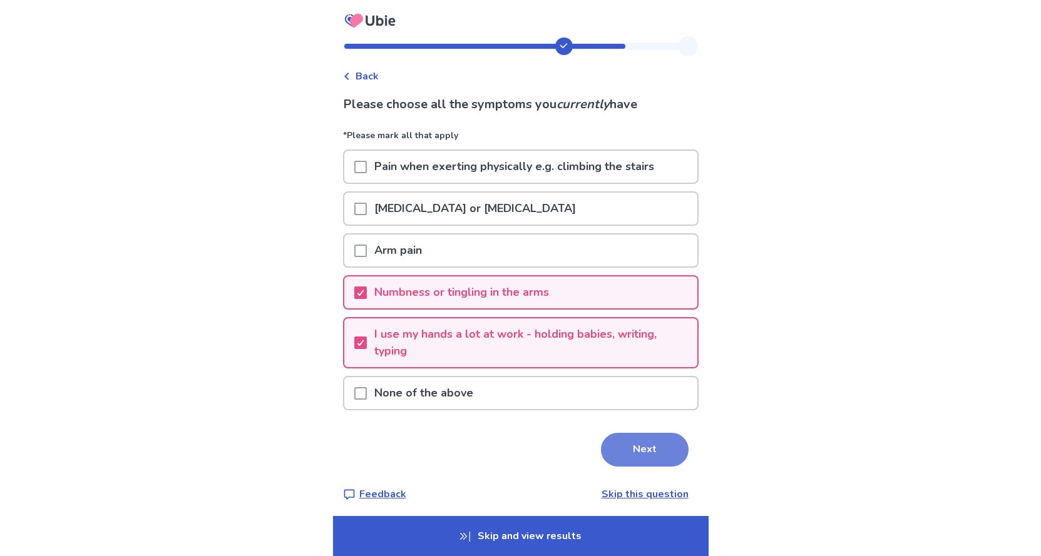
click at [658, 446] on button "Next" at bounding box center [645, 450] width 88 height 34
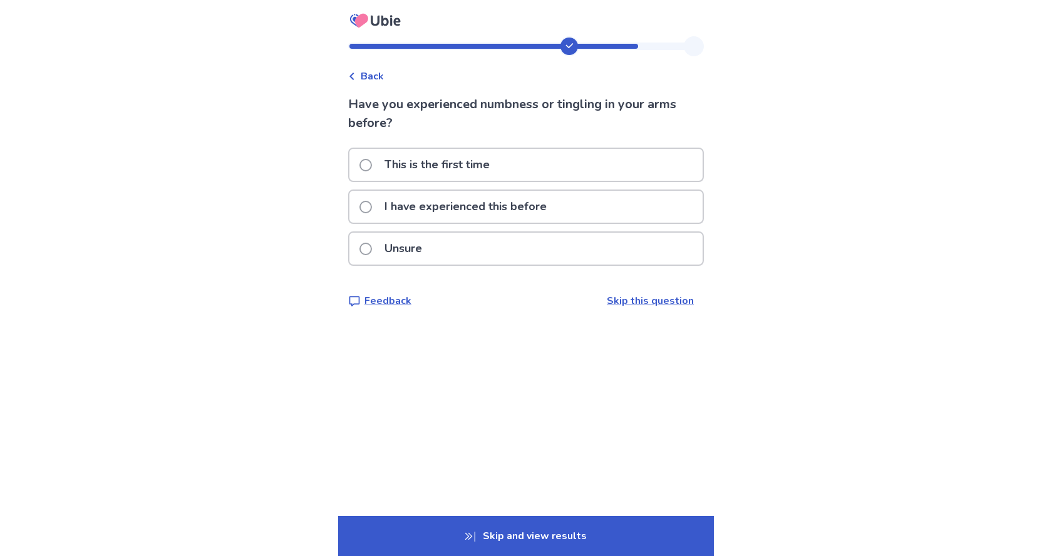
click at [393, 207] on p "I have experienced this before" at bounding box center [465, 207] width 177 height 32
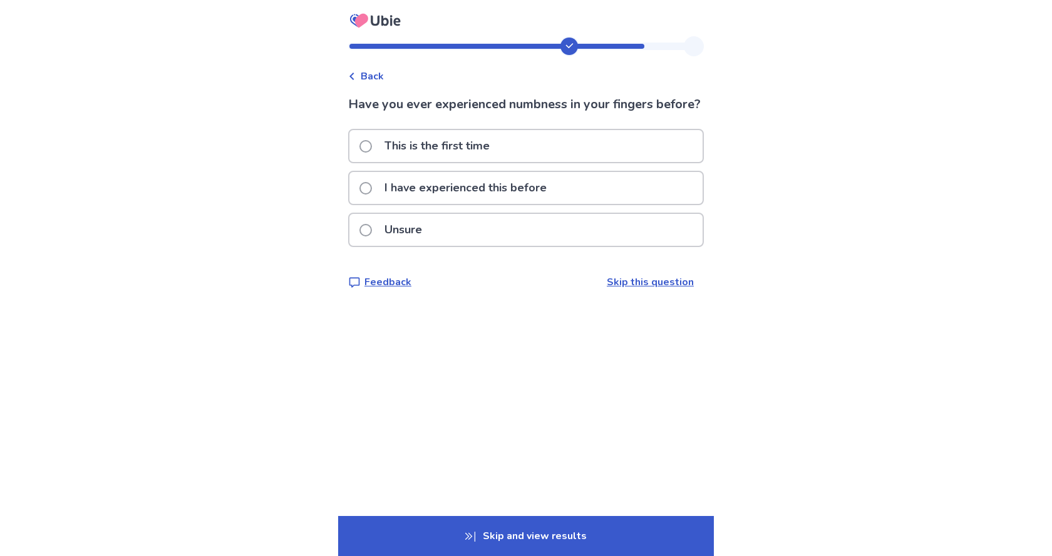
click at [406, 204] on p "I have experienced this before" at bounding box center [465, 188] width 177 height 32
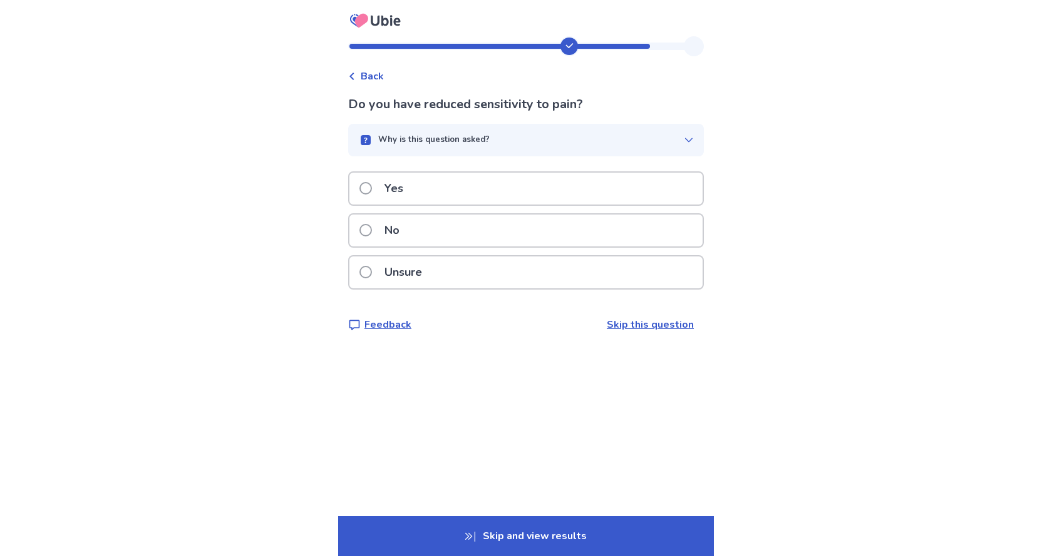
click at [399, 226] on p "No" at bounding box center [392, 231] width 30 height 32
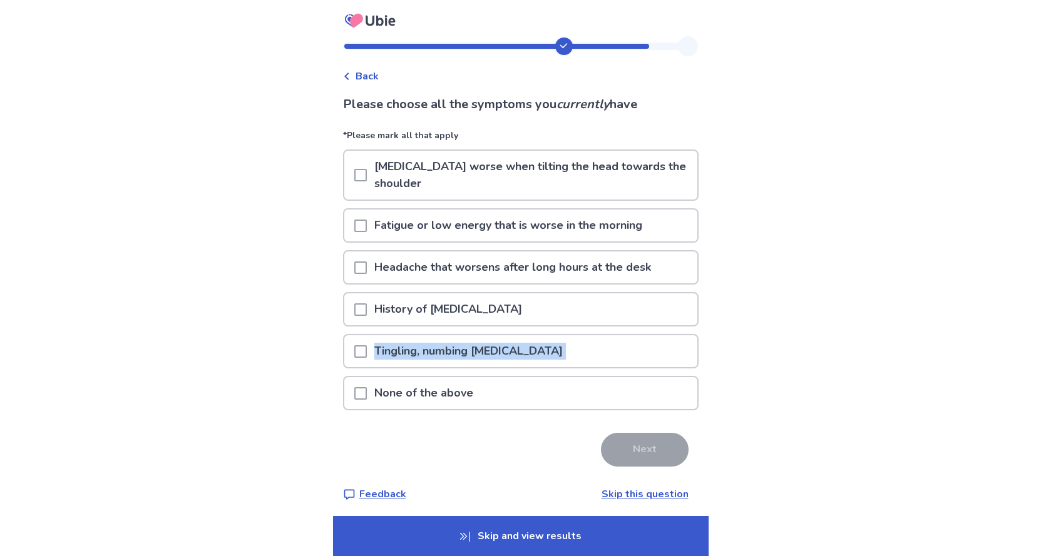
drag, startPoint x: 361, startPoint y: 352, endPoint x: 347, endPoint y: 394, distance: 44.1
click at [337, 387] on div "Back Please choose all the symptoms you currently have *Please mark all that ap…" at bounding box center [520, 281] width 1041 height 562
click at [362, 396] on span at bounding box center [360, 393] width 13 height 13
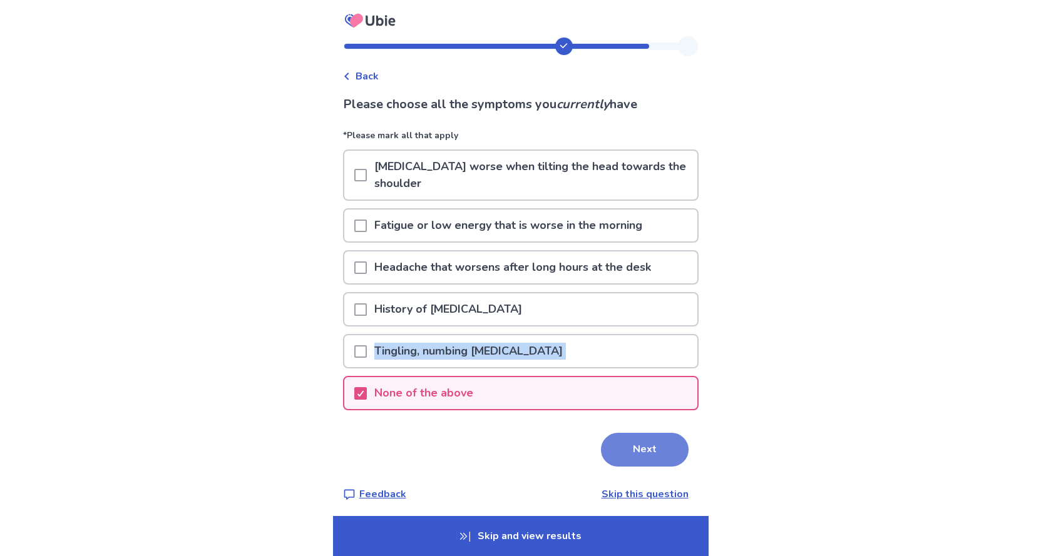
click at [658, 450] on button "Next" at bounding box center [645, 450] width 88 height 34
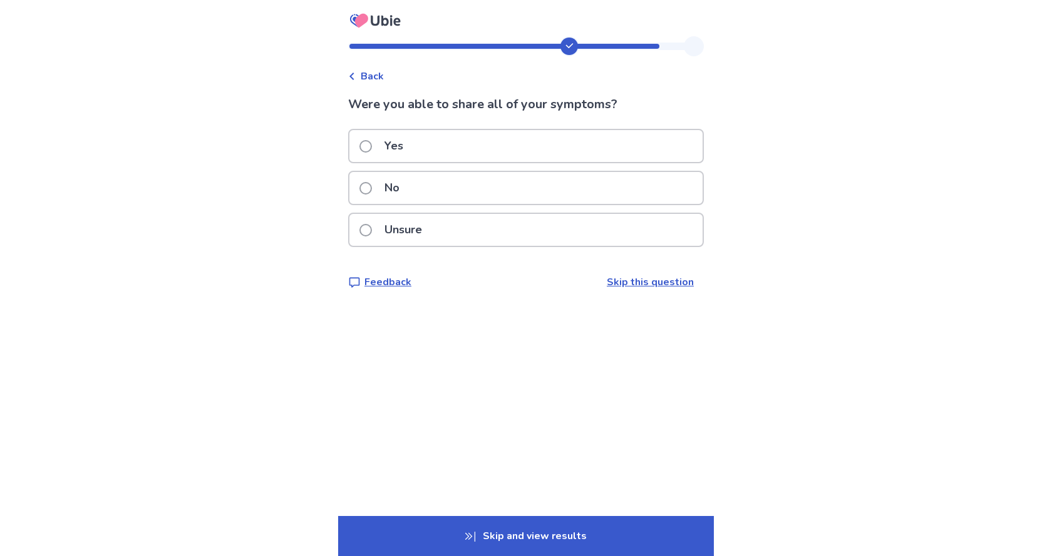
click at [369, 141] on span at bounding box center [365, 146] width 13 height 13
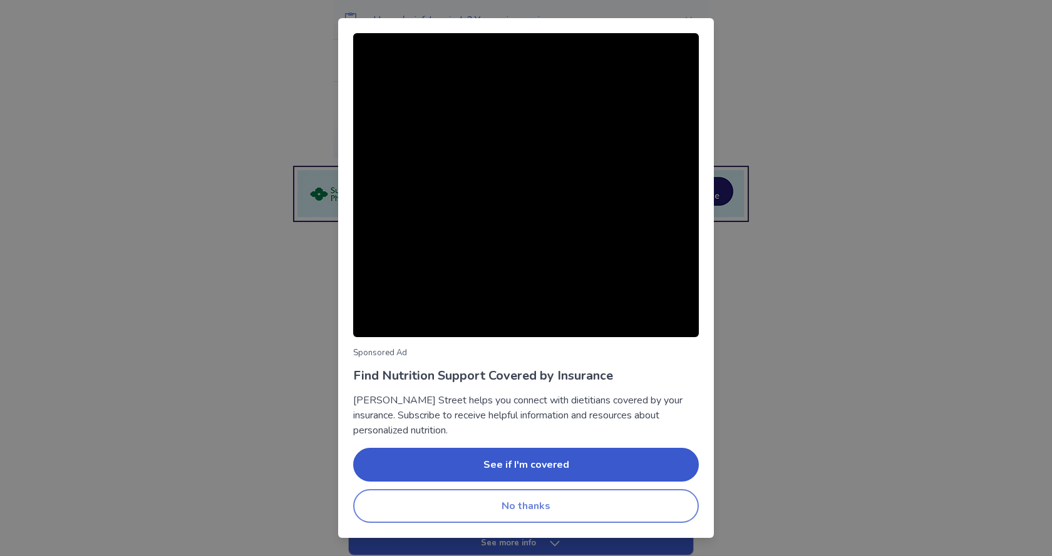
click at [559, 507] on button "No thanks" at bounding box center [525, 506] width 345 height 34
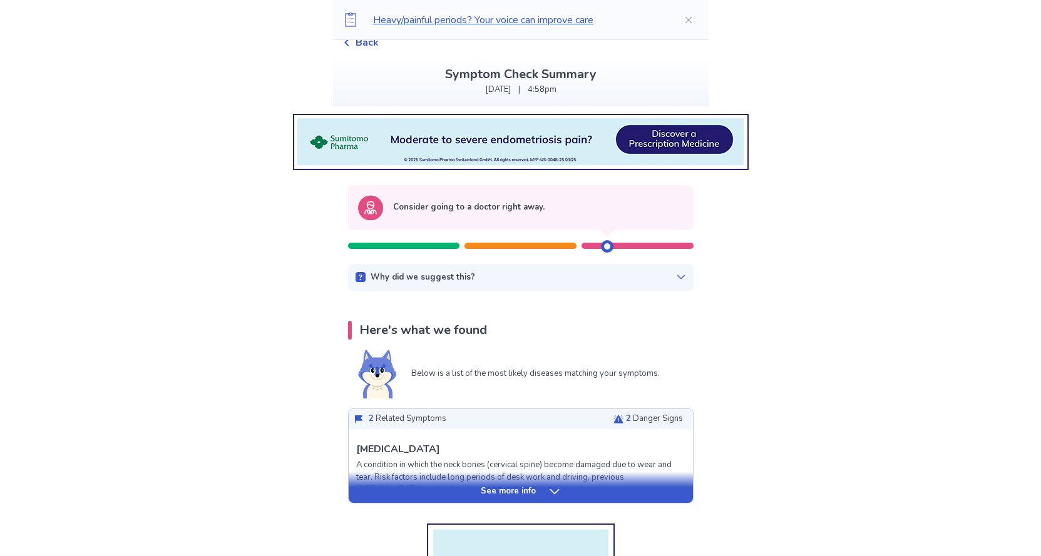
scroll to position [125, 0]
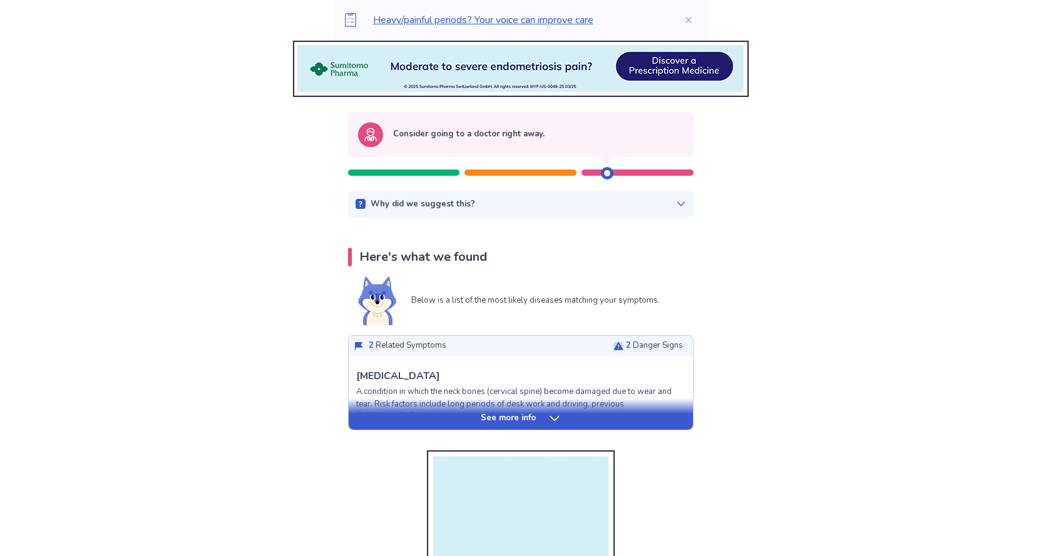
click at [543, 415] on div "See more info" at bounding box center [521, 418] width 344 height 13
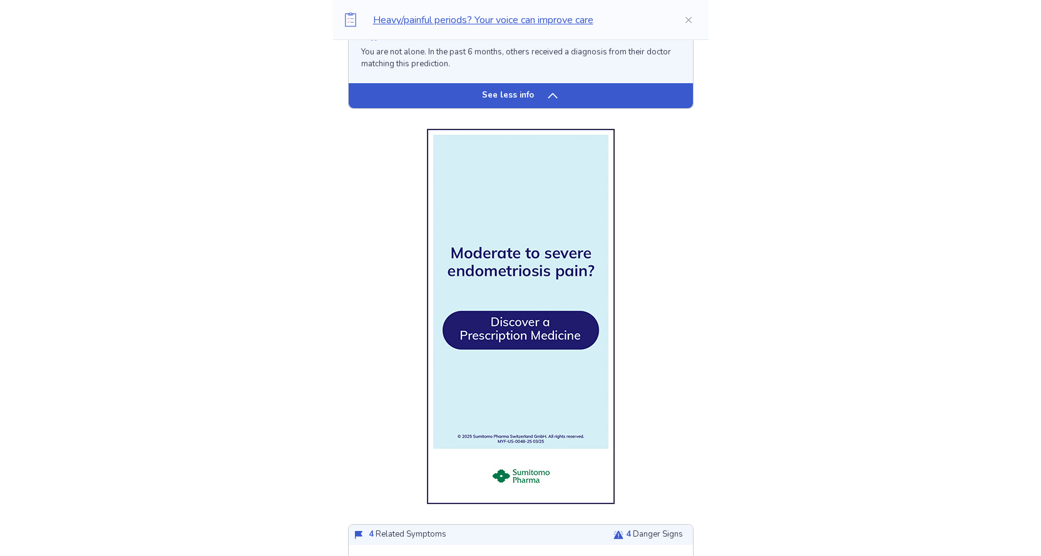
scroll to position [1252, 0]
